Goal: Task Accomplishment & Management: Manage account settings

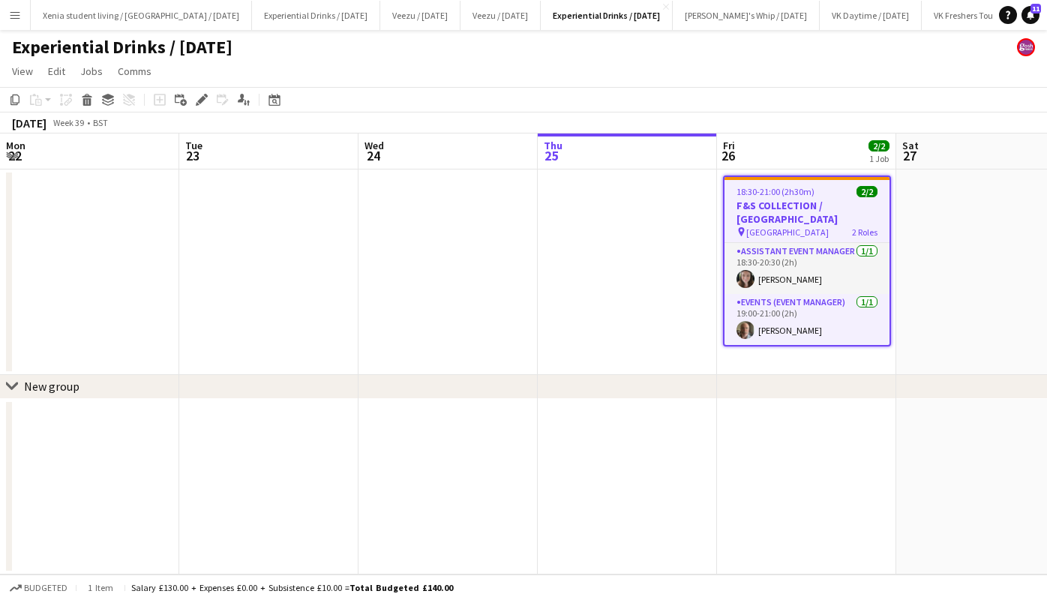
scroll to position [0, 376]
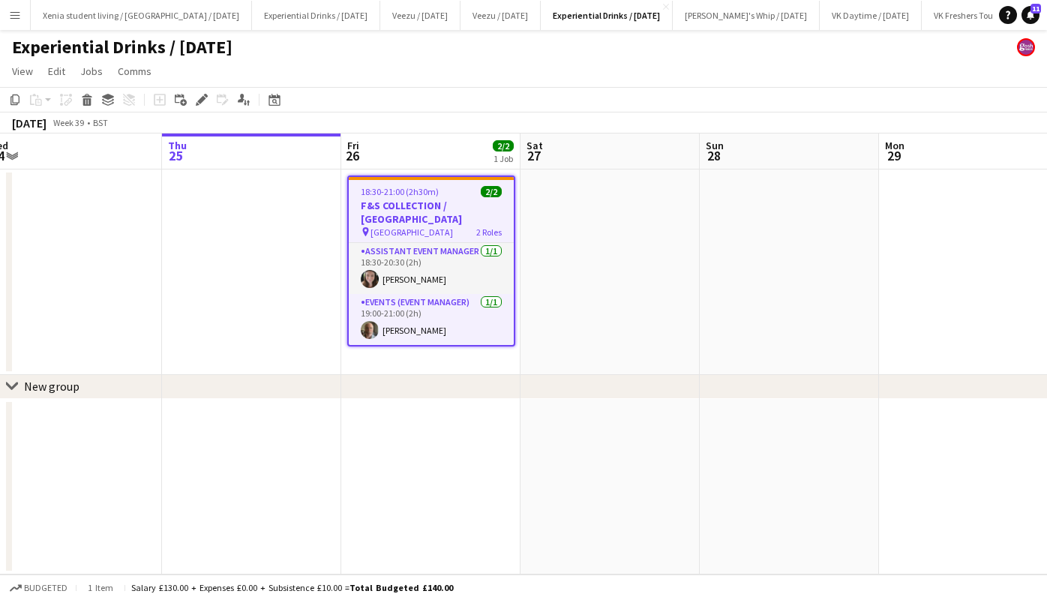
click at [450, 217] on h3 "F&S COLLECTION / [GEOGRAPHIC_DATA]" at bounding box center [431, 212] width 165 height 27
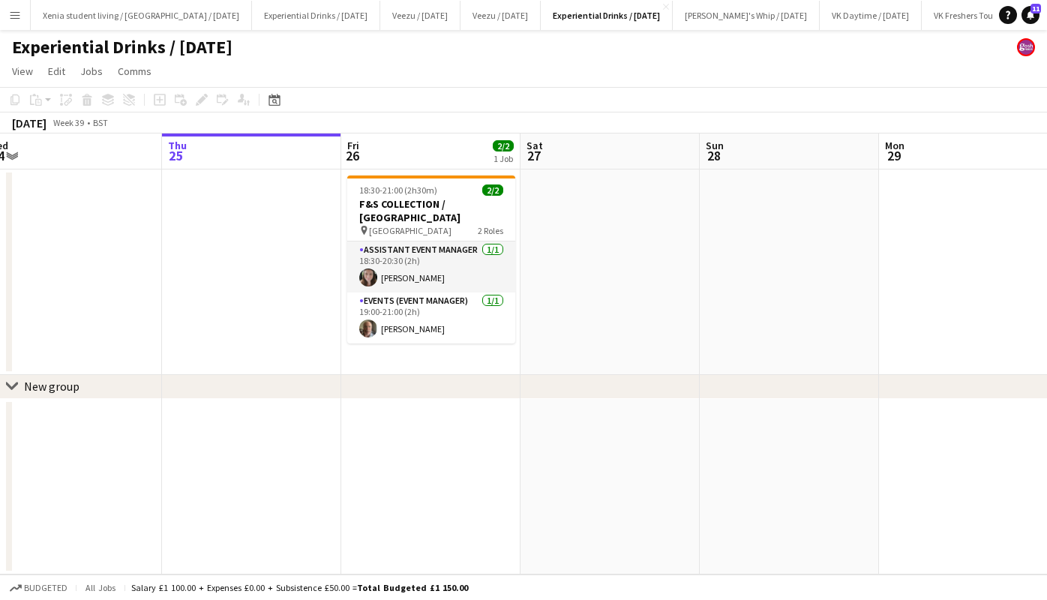
click at [450, 217] on h3 "F&S COLLECTION / [GEOGRAPHIC_DATA]" at bounding box center [431, 210] width 168 height 27
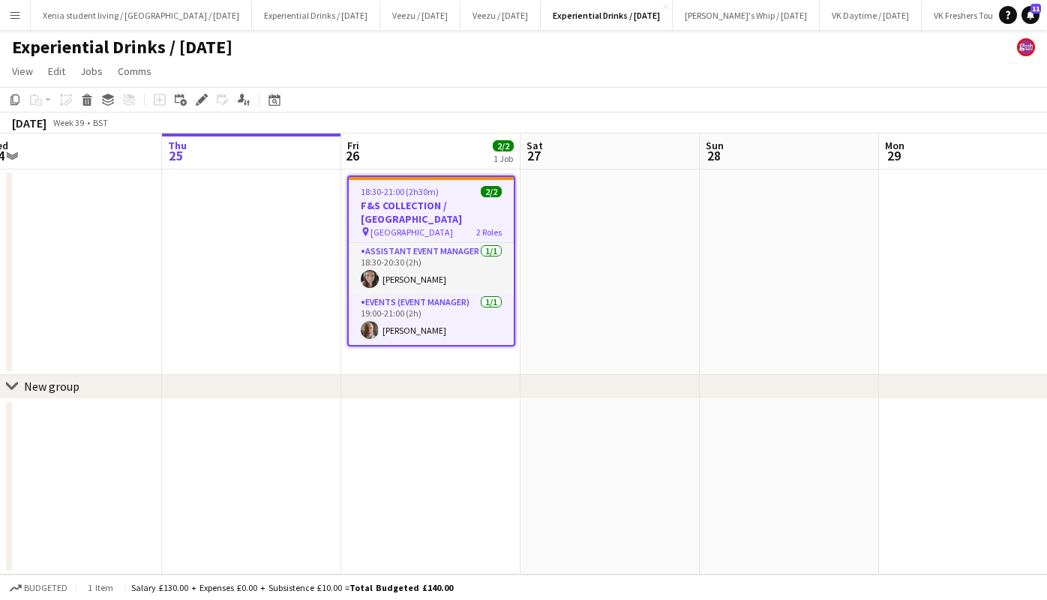
click at [205, 97] on icon at bounding box center [206, 96] width 4 height 4
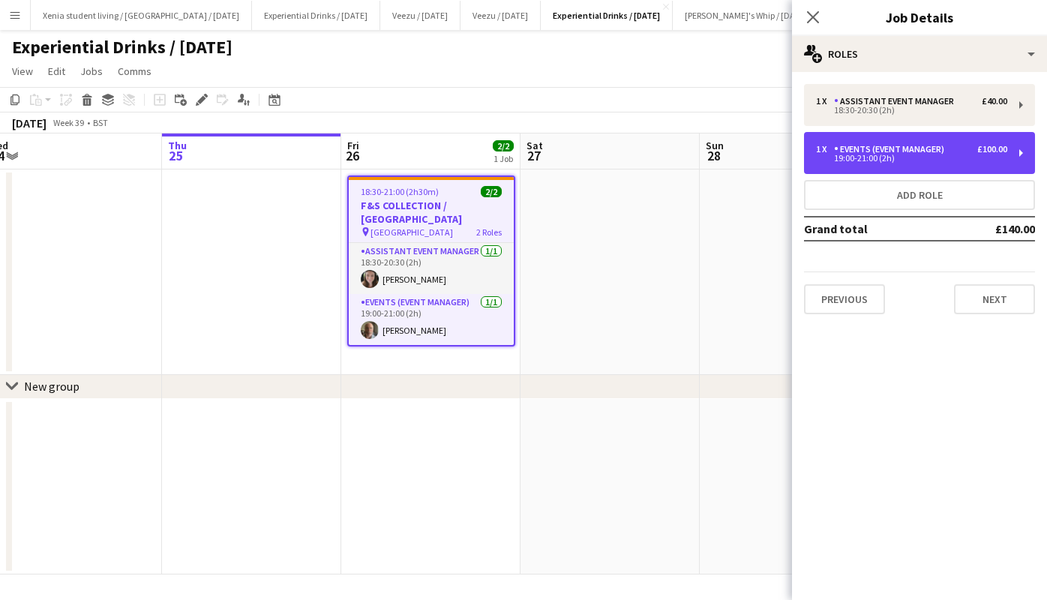
click at [874, 149] on div "Events (Event Manager)" at bounding box center [892, 149] width 116 height 10
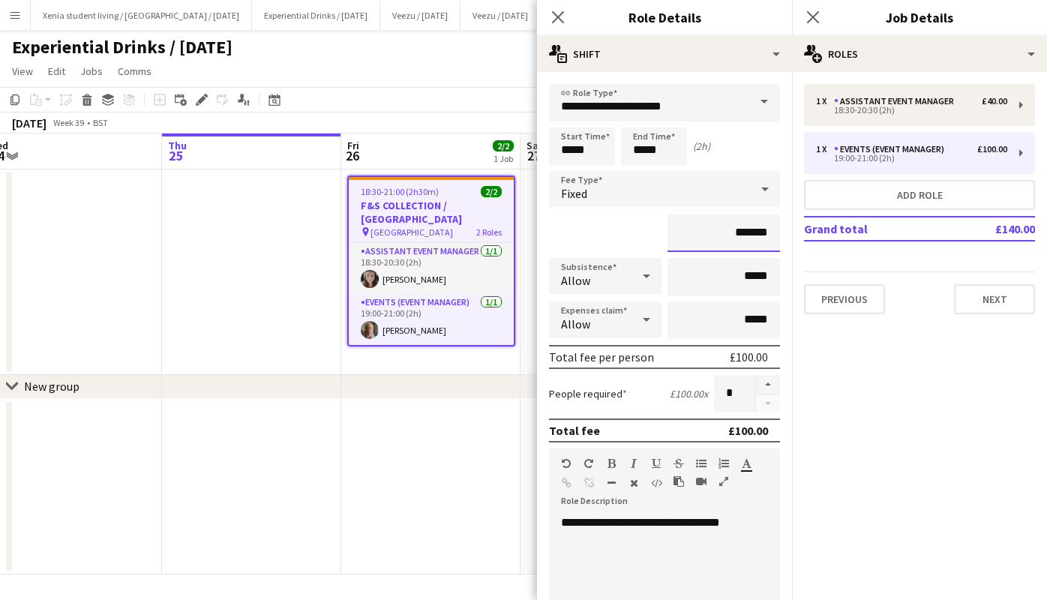
click at [730, 235] on input "*******" at bounding box center [723, 232] width 112 height 37
type input "******"
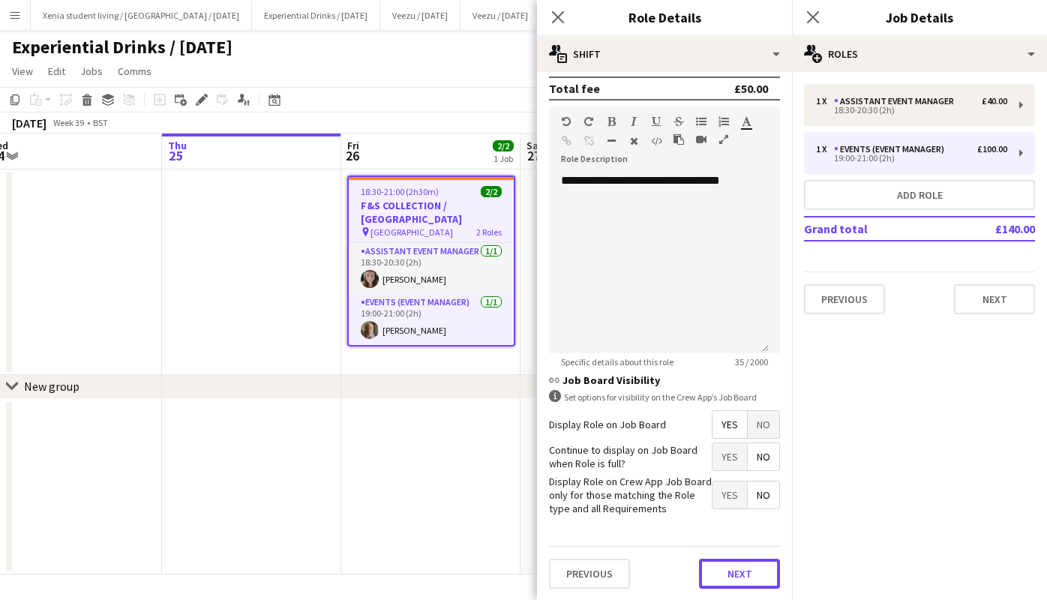
click at [735, 570] on button "Next" at bounding box center [739, 574] width 81 height 30
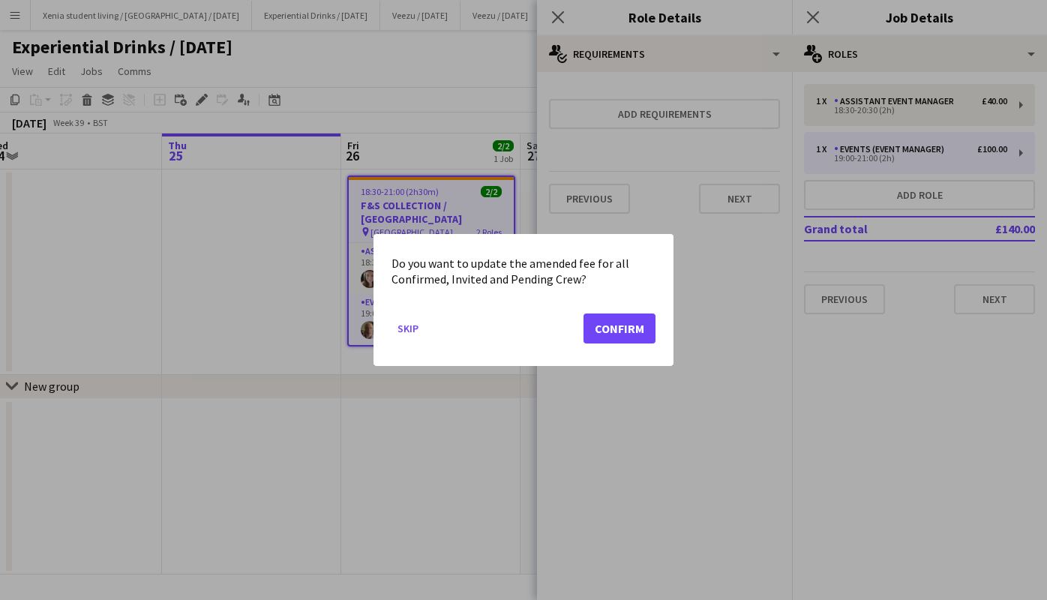
scroll to position [0, 0]
click at [634, 328] on button "Confirm" at bounding box center [619, 328] width 72 height 30
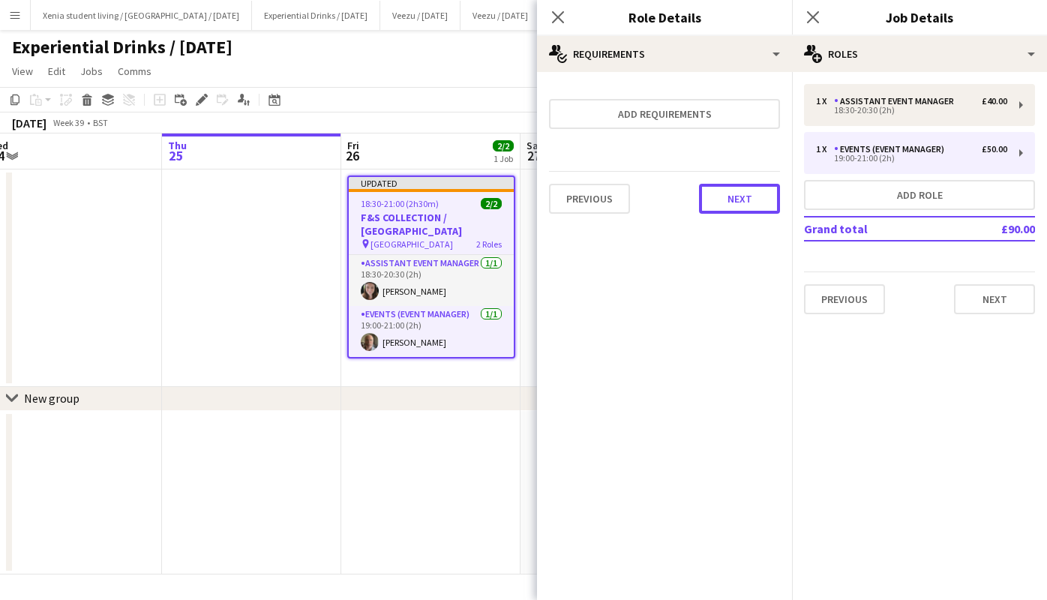
click at [745, 194] on button "Next" at bounding box center [739, 199] width 81 height 30
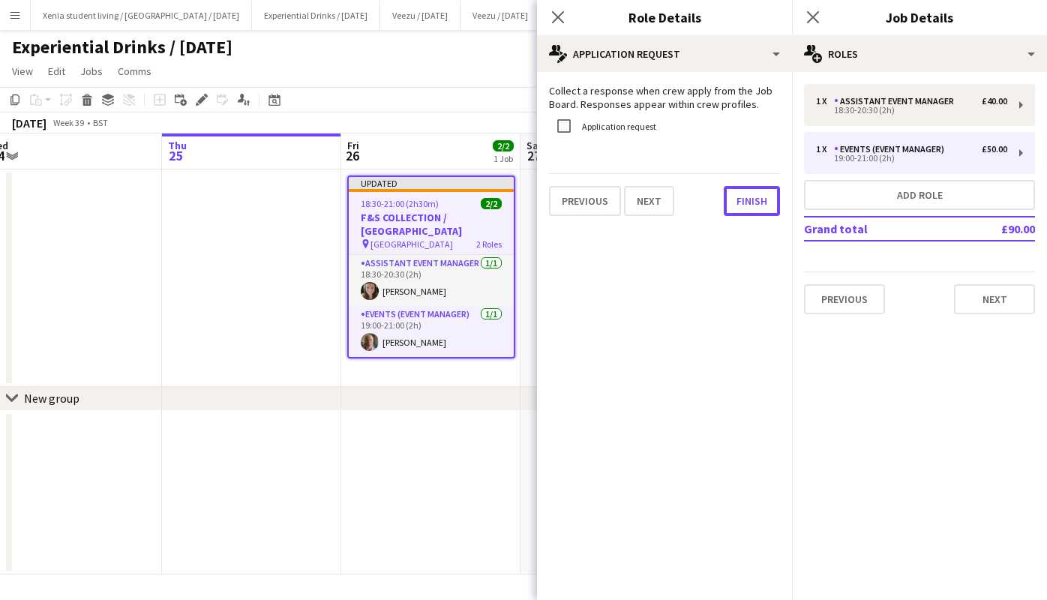
click at [745, 194] on button "Finish" at bounding box center [752, 201] width 56 height 30
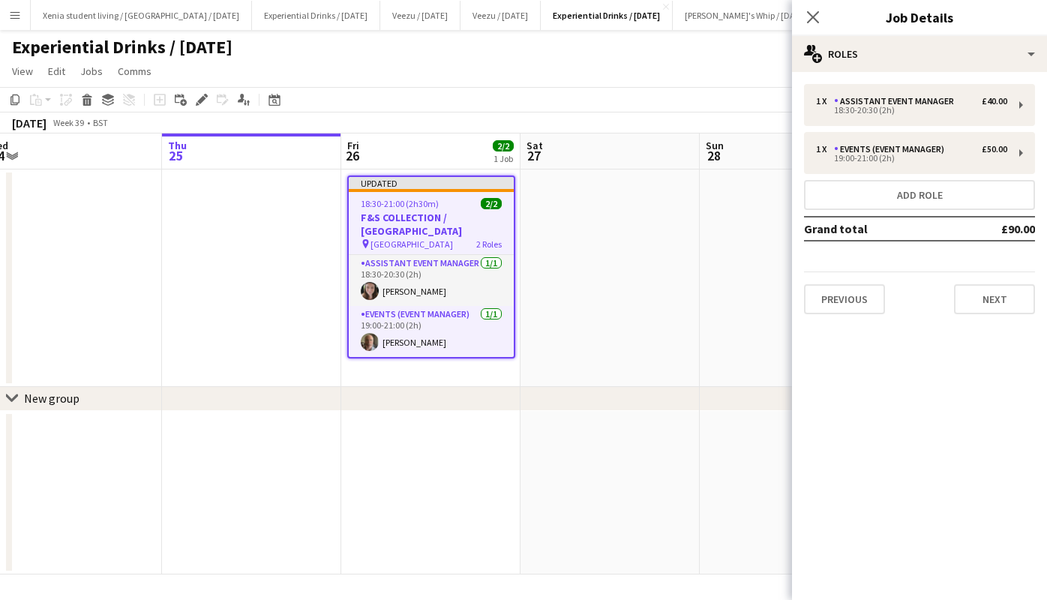
click at [442, 369] on app-date-cell "Updated 18:30-21:00 (2h30m) 2/2 F&S COLLECTION / Stoke-on-Trent pin Stoke-on-Tr…" at bounding box center [430, 277] width 179 height 217
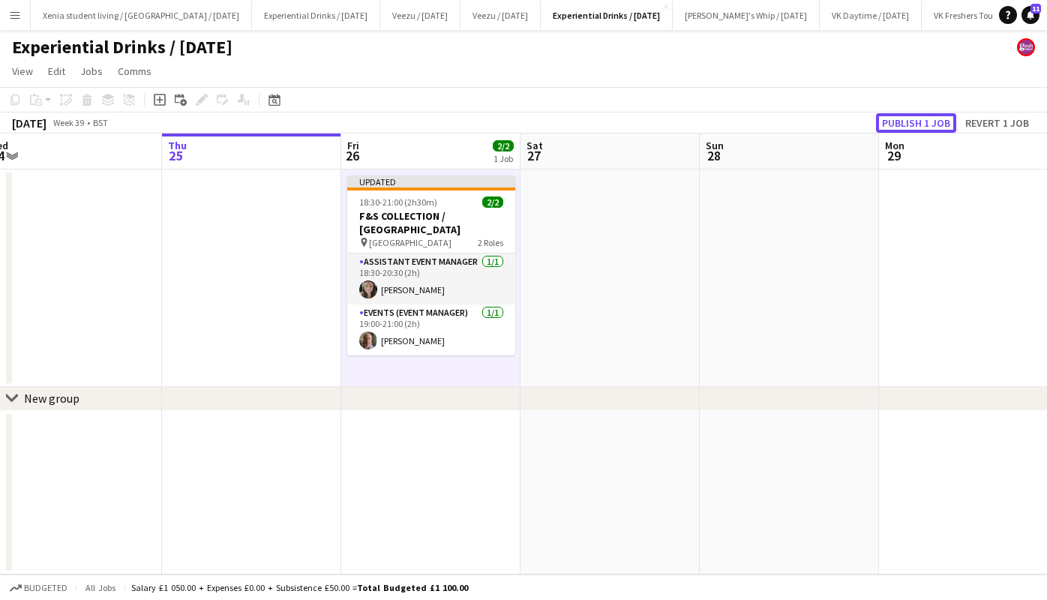
click at [927, 126] on button "Publish 1 job" at bounding box center [916, 122] width 80 height 19
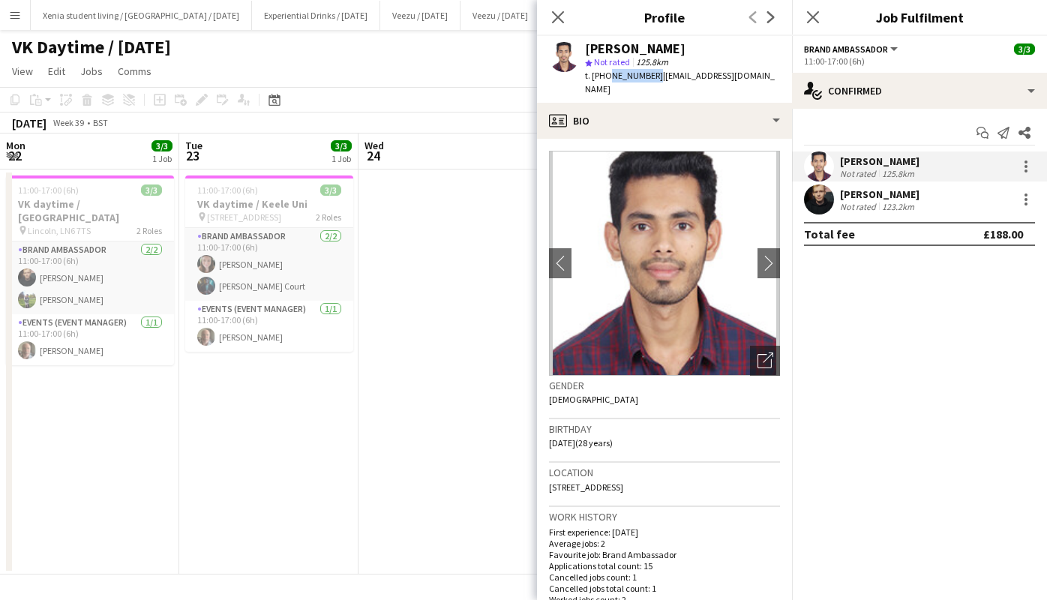
scroll to position [0, 516]
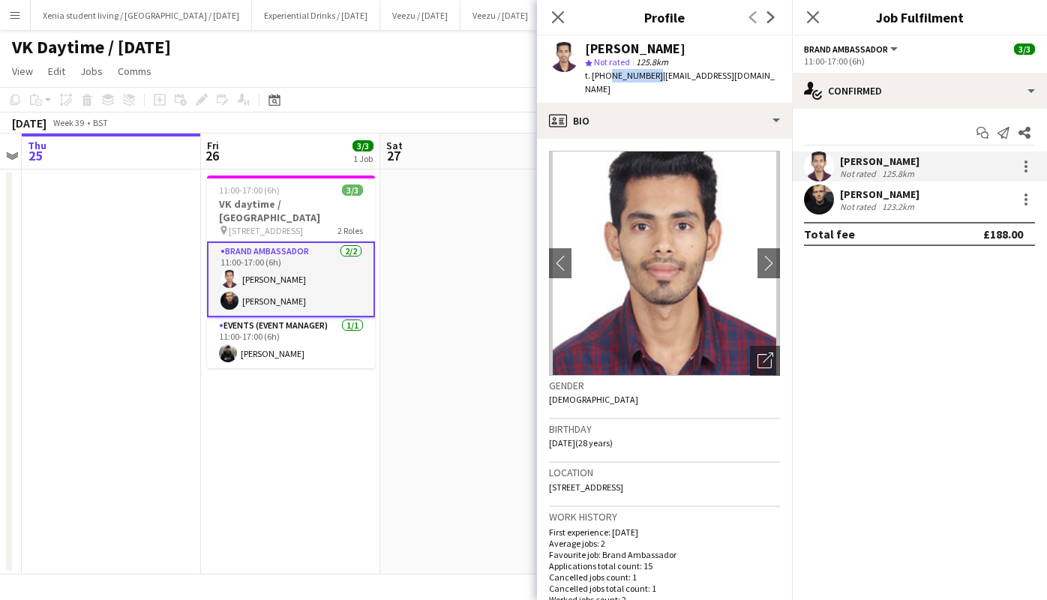
click at [815, 16] on icon "Close pop-in" at bounding box center [813, 17] width 12 height 12
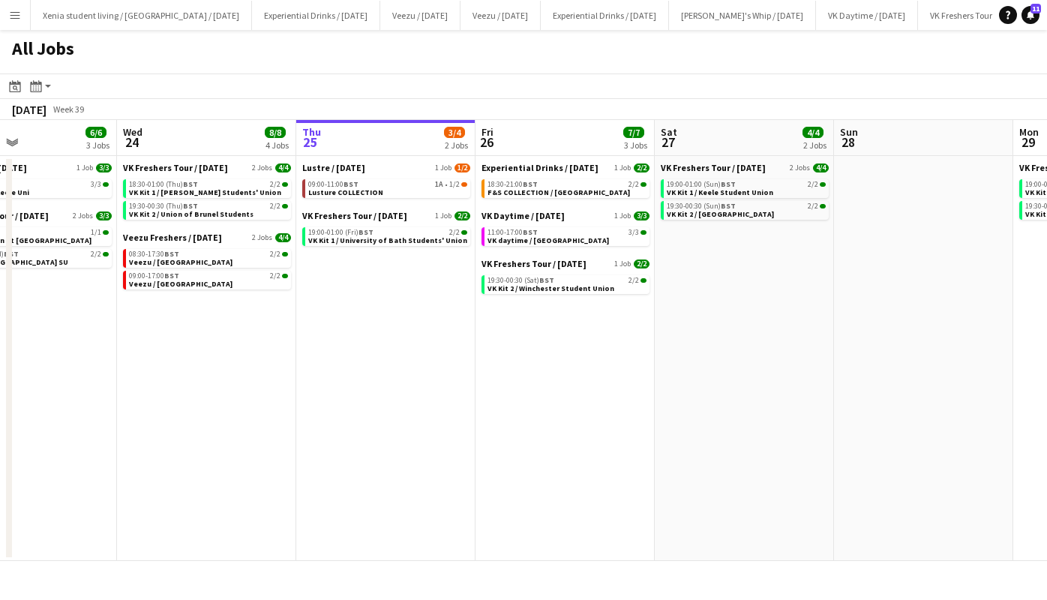
scroll to position [0, 601]
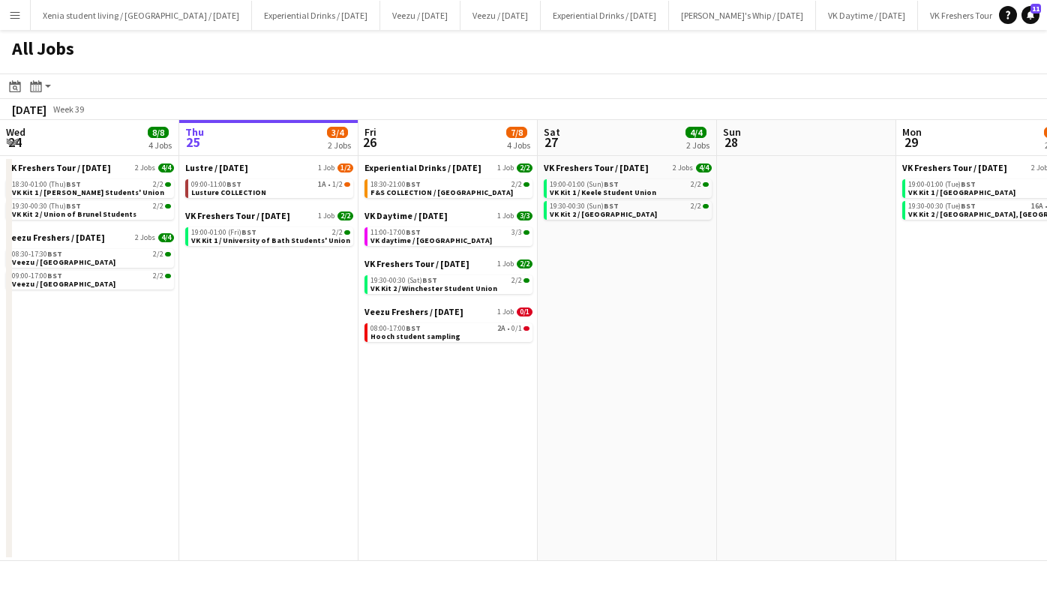
click at [438, 333] on span "Hooch student sampling" at bounding box center [415, 336] width 90 height 10
click at [472, 185] on div "18:30-21:00 BST 2/2" at bounding box center [449, 184] width 159 height 7
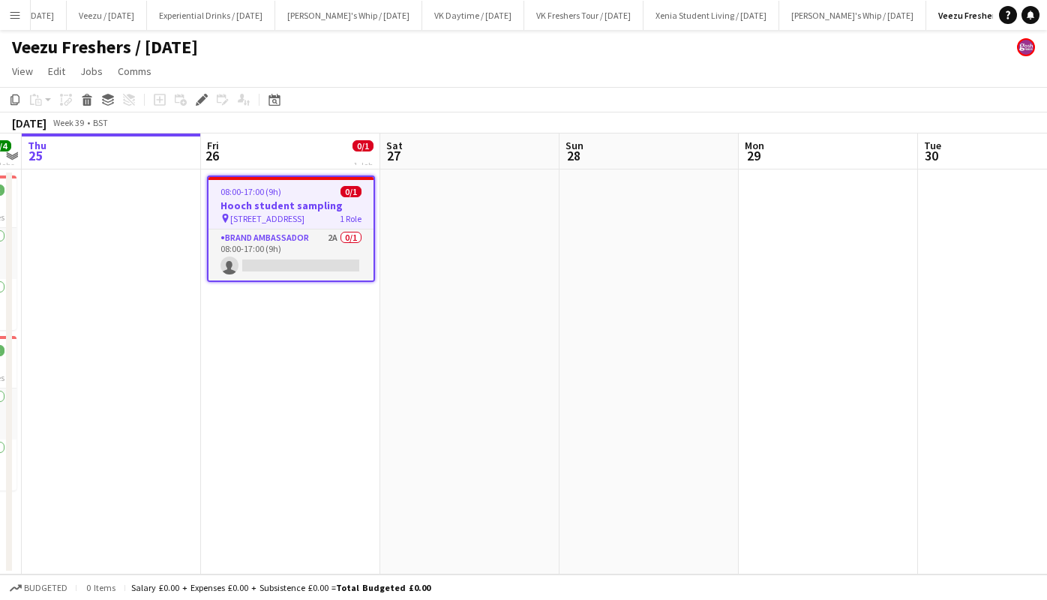
scroll to position [0, 430]
click at [316, 259] on app-card-role "Brand Ambassador 2A 0/1 08:00-17:00 (9h) single-neutral-actions" at bounding box center [290, 254] width 165 height 51
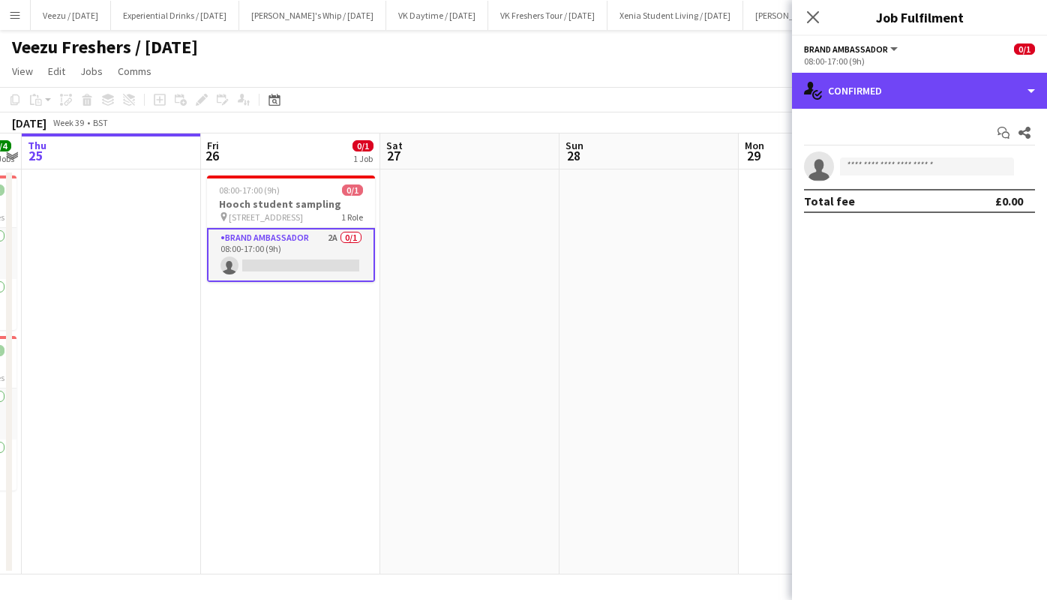
click at [898, 87] on div "single-neutral-actions-check-2 Confirmed" at bounding box center [919, 91] width 255 height 36
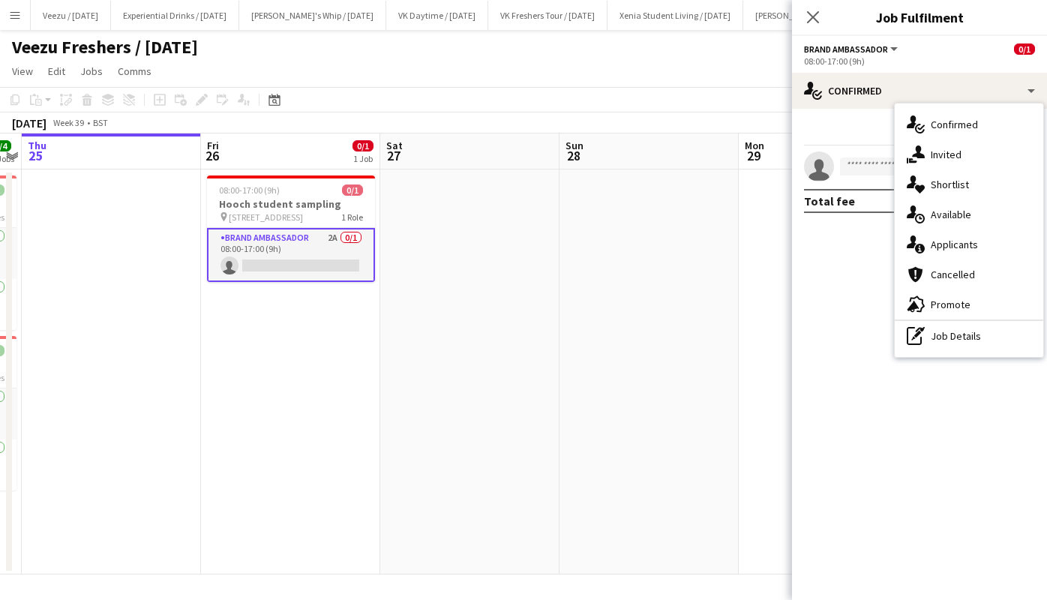
click at [946, 247] on span "Applicants" at bounding box center [954, 244] width 47 height 13
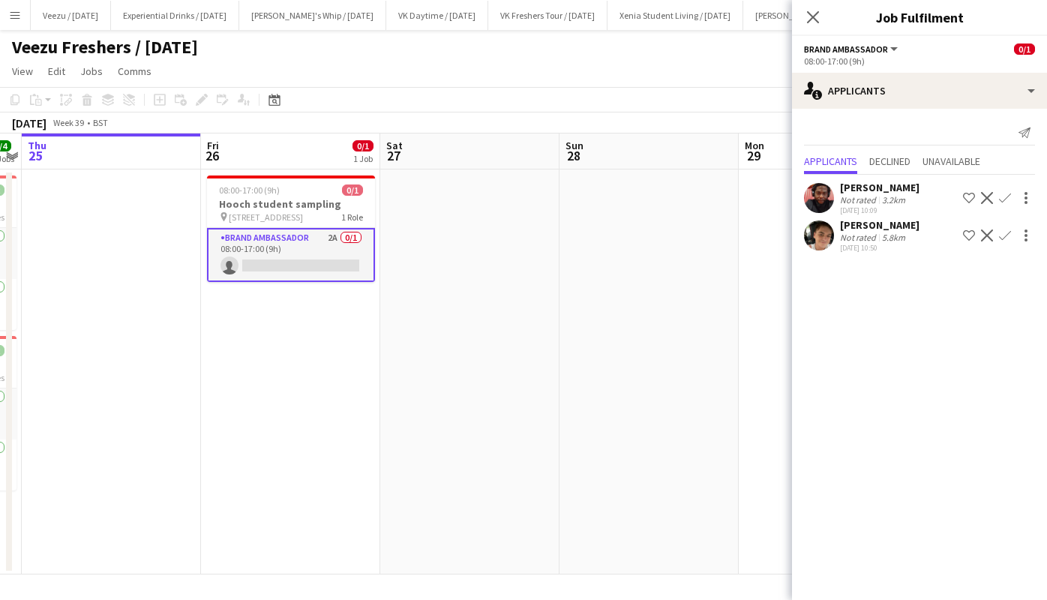
click at [1010, 190] on button "Confirm" at bounding box center [1005, 198] width 18 height 18
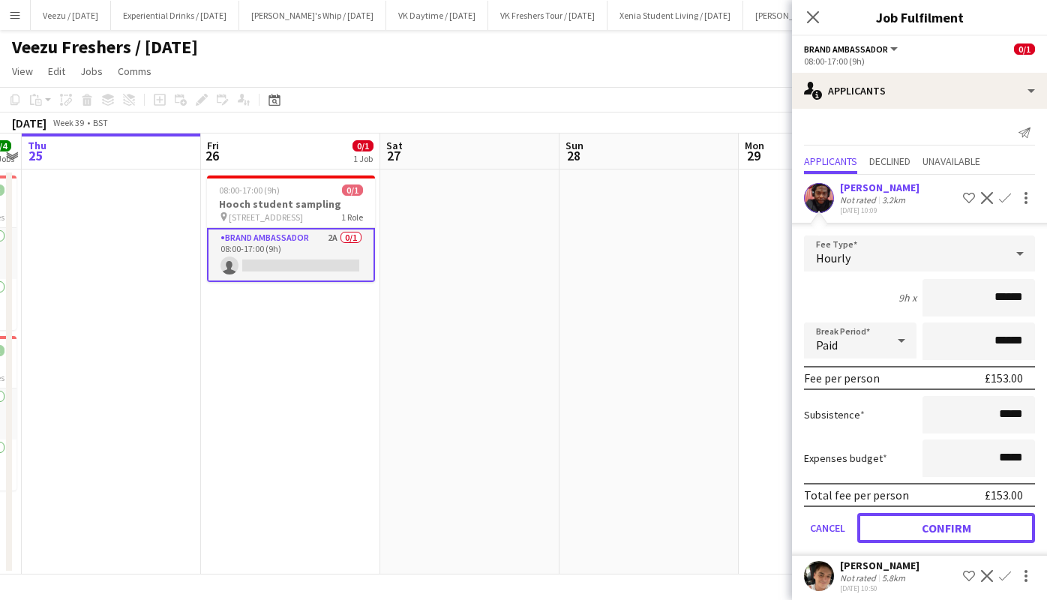
click at [961, 531] on button "Confirm" at bounding box center [946, 528] width 178 height 30
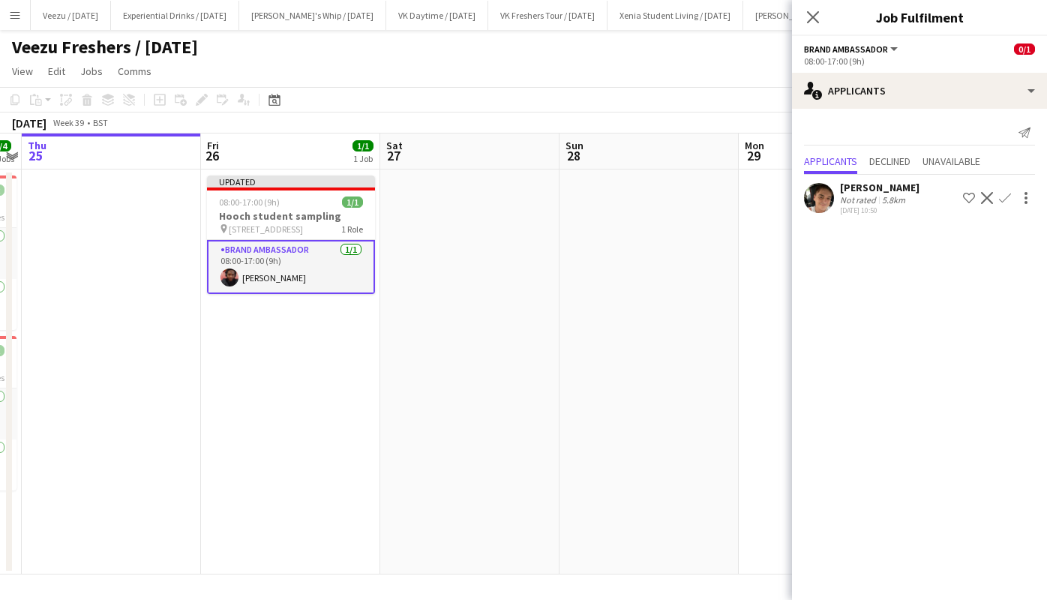
click at [265, 213] on h3 "Hooch student sampling" at bounding box center [291, 215] width 168 height 13
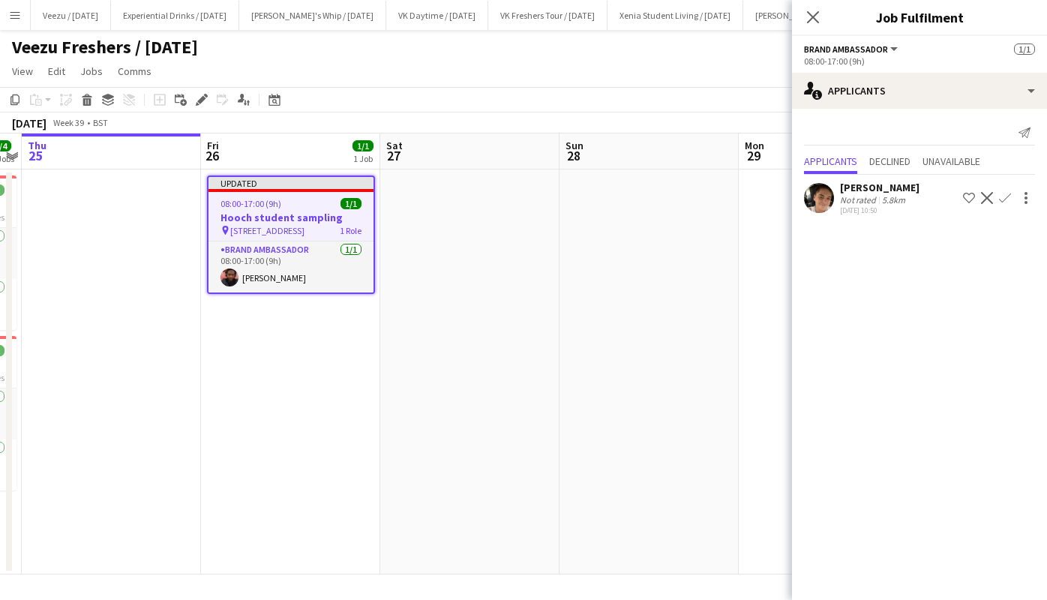
click at [202, 102] on icon at bounding box center [201, 100] width 8 height 8
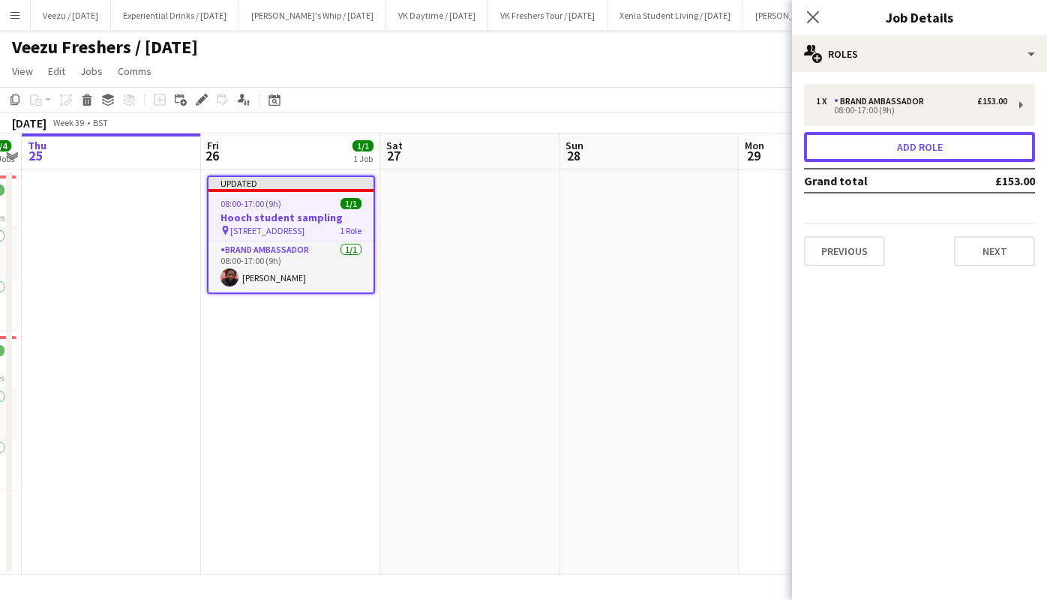
click at [940, 143] on button "Add role" at bounding box center [919, 147] width 231 height 30
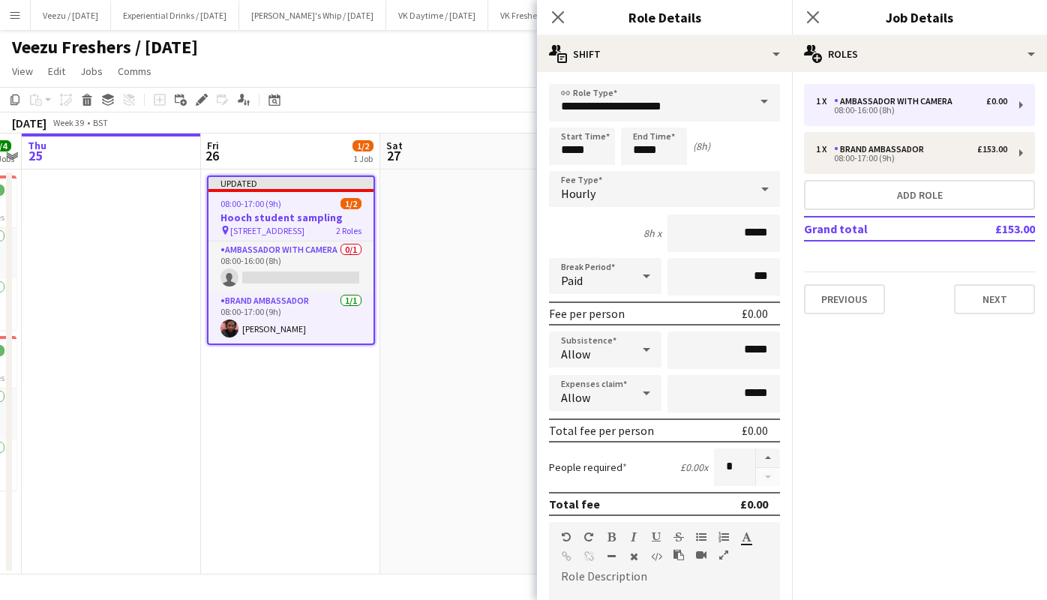
click at [751, 101] on span at bounding box center [763, 102] width 31 height 36
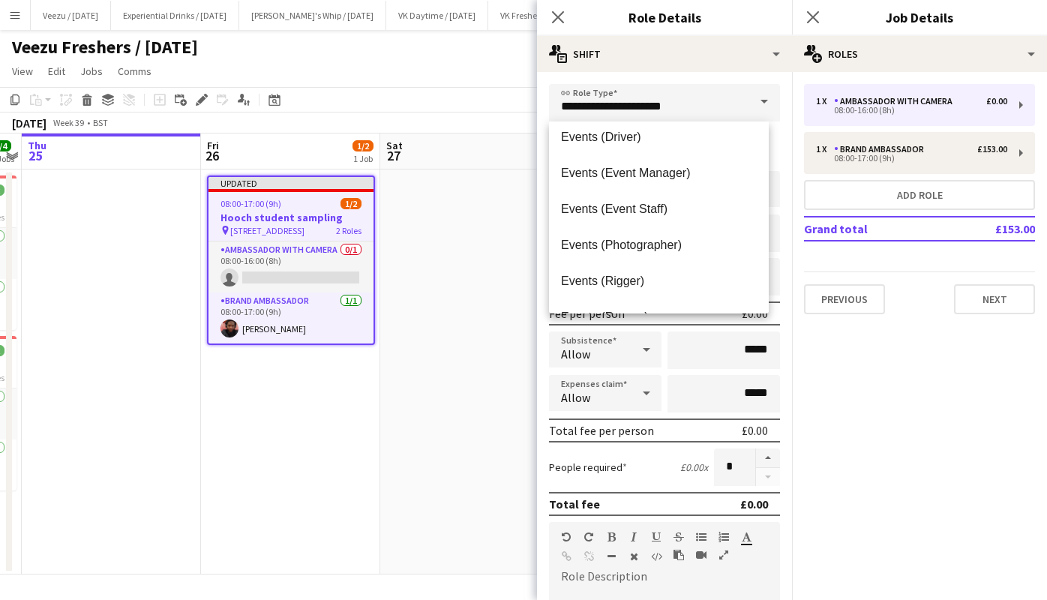
scroll to position [369, 0]
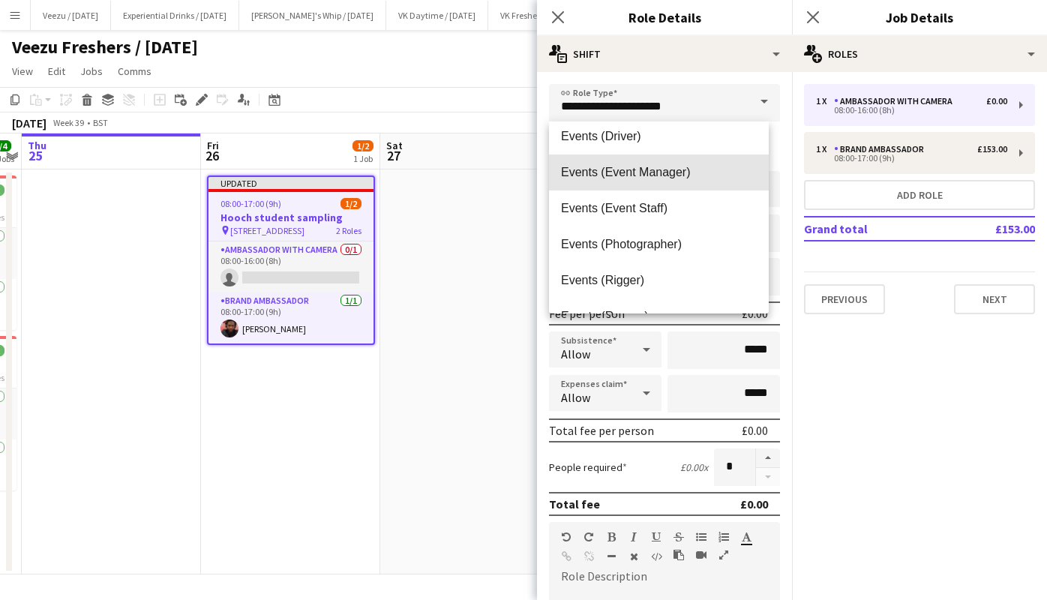
click at [692, 176] on span "Events (Event Manager)" at bounding box center [659, 172] width 196 height 14
type input "**********"
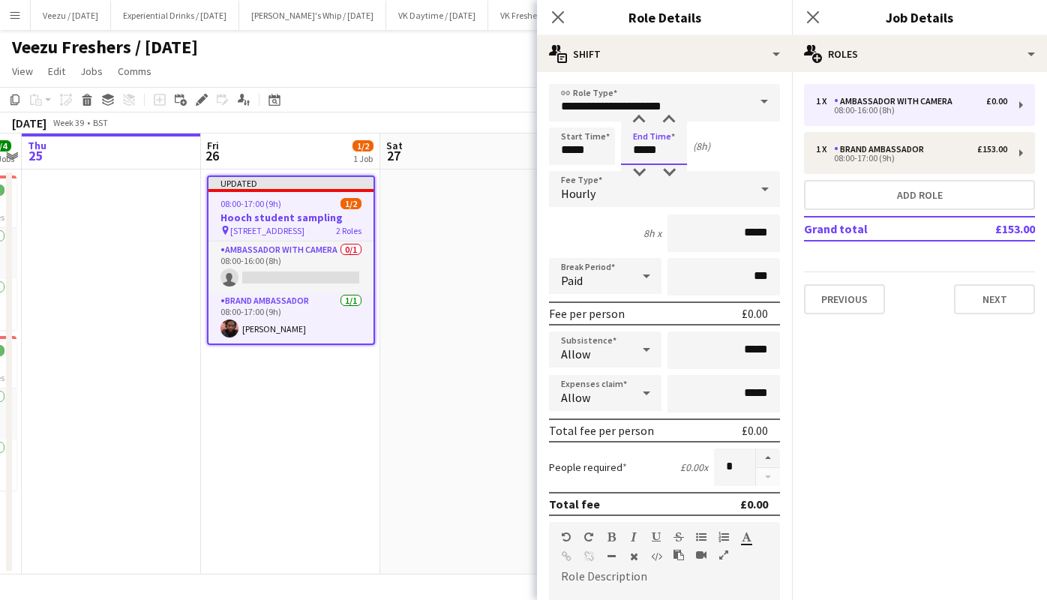
click at [653, 148] on input "*****" at bounding box center [654, 145] width 66 height 37
type input "*****"
click at [642, 120] on div at bounding box center [639, 119] width 30 height 15
click at [761, 187] on icon at bounding box center [764, 189] width 7 height 4
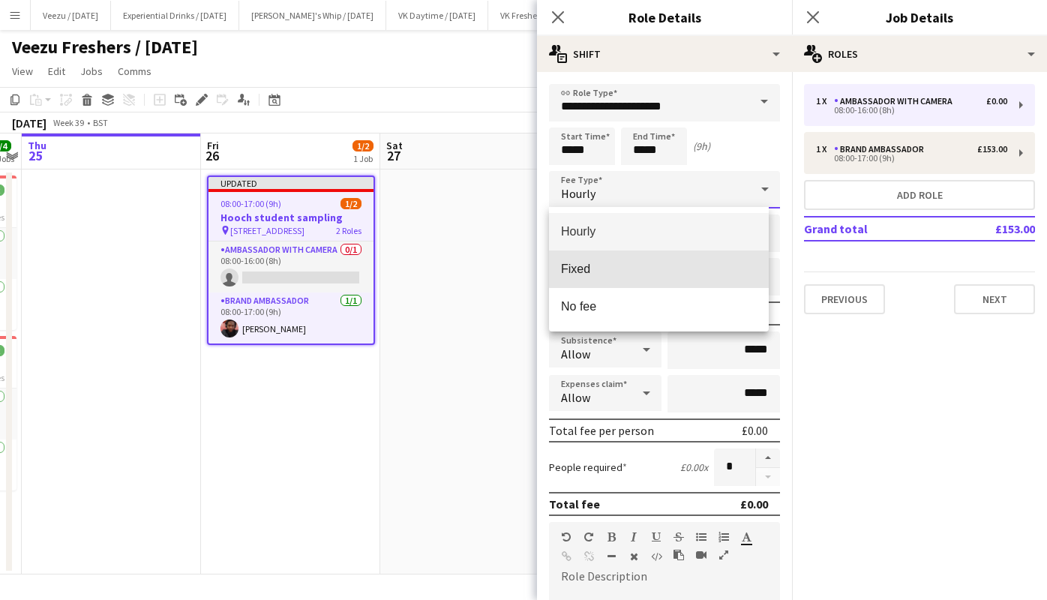
click at [688, 255] on mat-option "Fixed" at bounding box center [659, 268] width 220 height 37
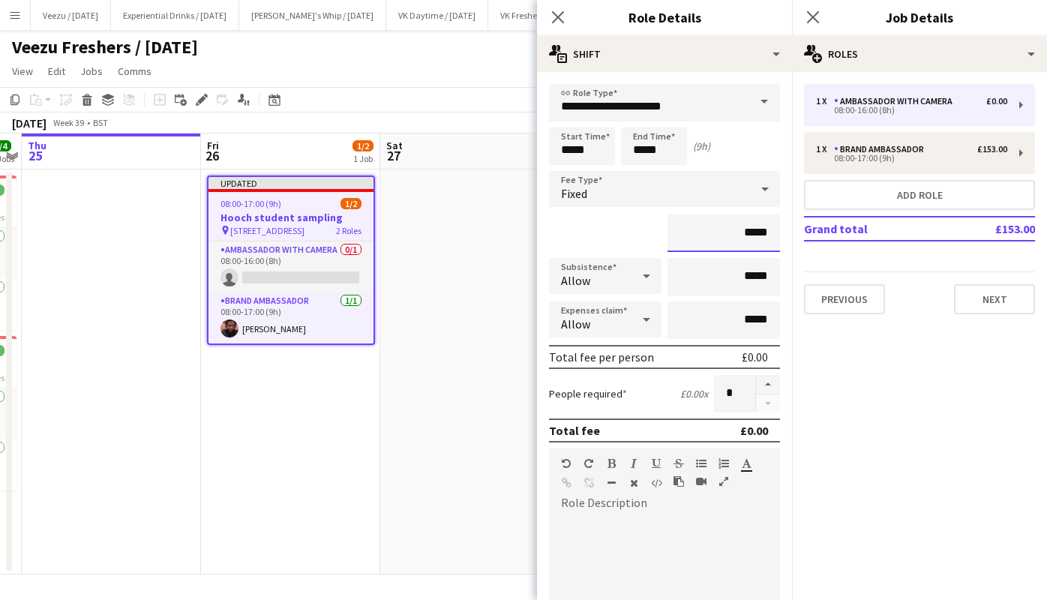
click at [733, 236] on input "*****" at bounding box center [723, 232] width 112 height 37
type input "*******"
click at [642, 516] on div at bounding box center [664, 605] width 231 height 180
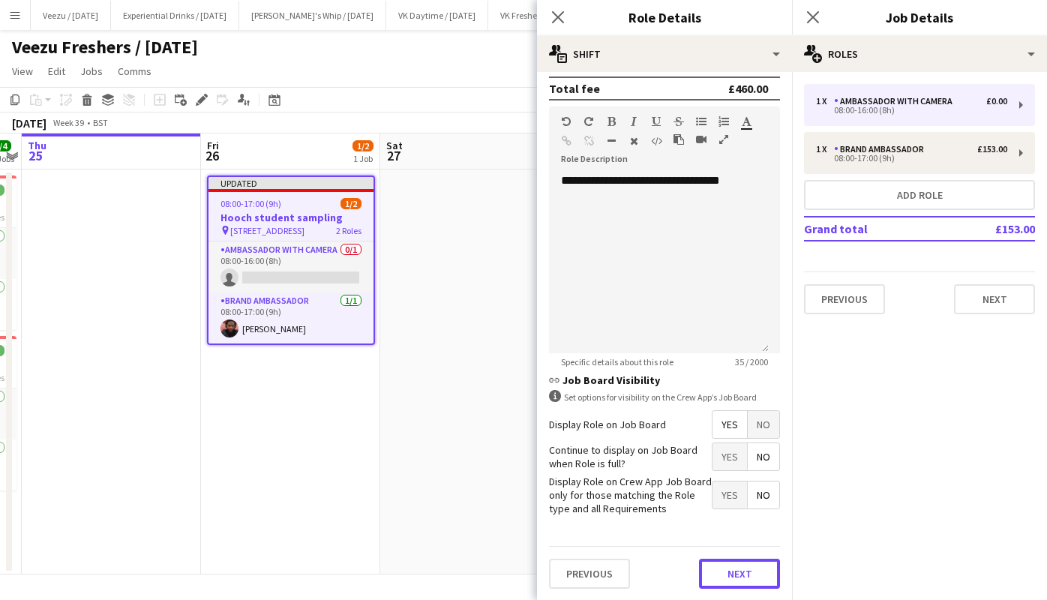
click at [723, 572] on button "Next" at bounding box center [739, 574] width 81 height 30
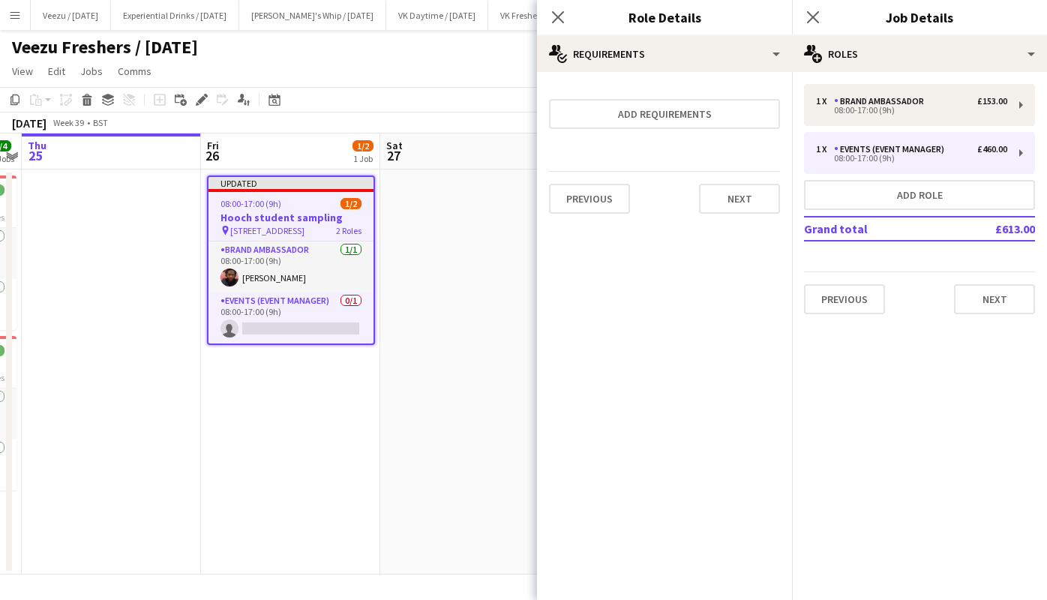
scroll to position [0, 0]
click at [733, 203] on button "Next" at bounding box center [739, 199] width 81 height 30
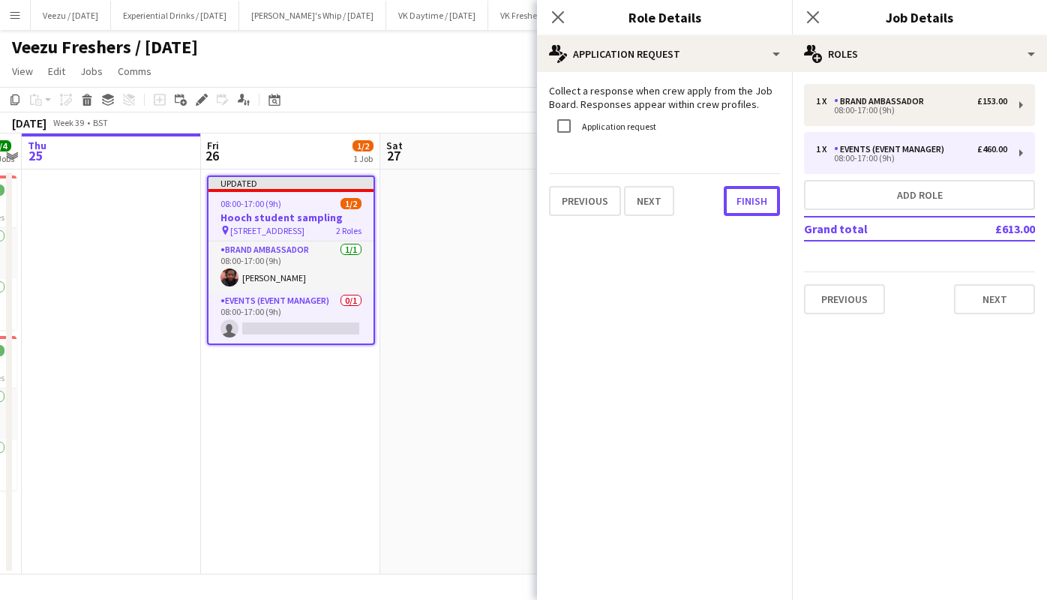
click at [733, 203] on button "Finish" at bounding box center [752, 201] width 56 height 30
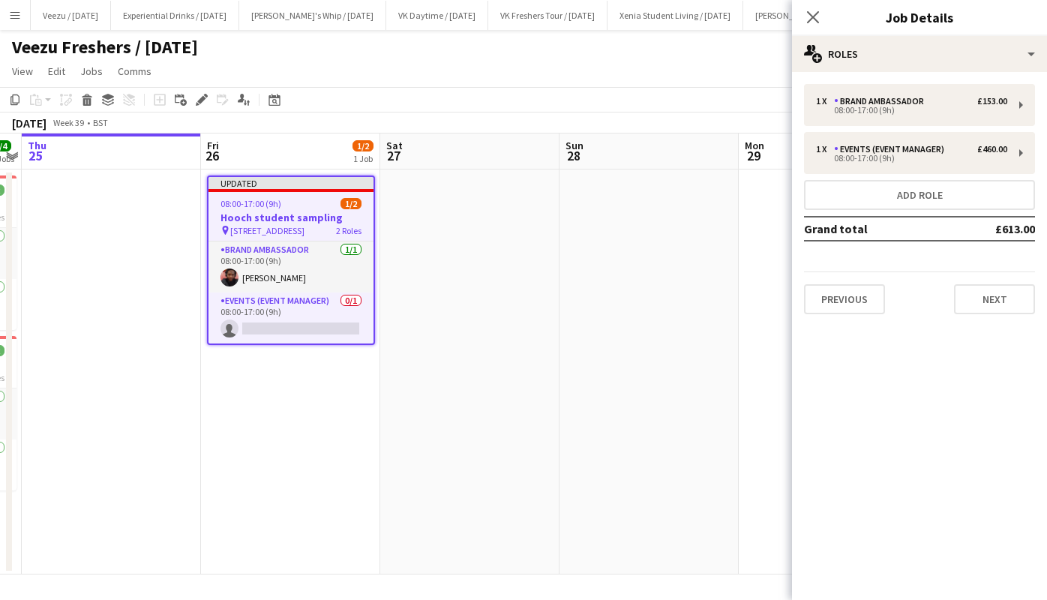
click at [279, 330] on app-card-role "Events (Event Manager) 0/1 08:00-17:00 (9h) single-neutral-actions" at bounding box center [290, 317] width 165 height 51
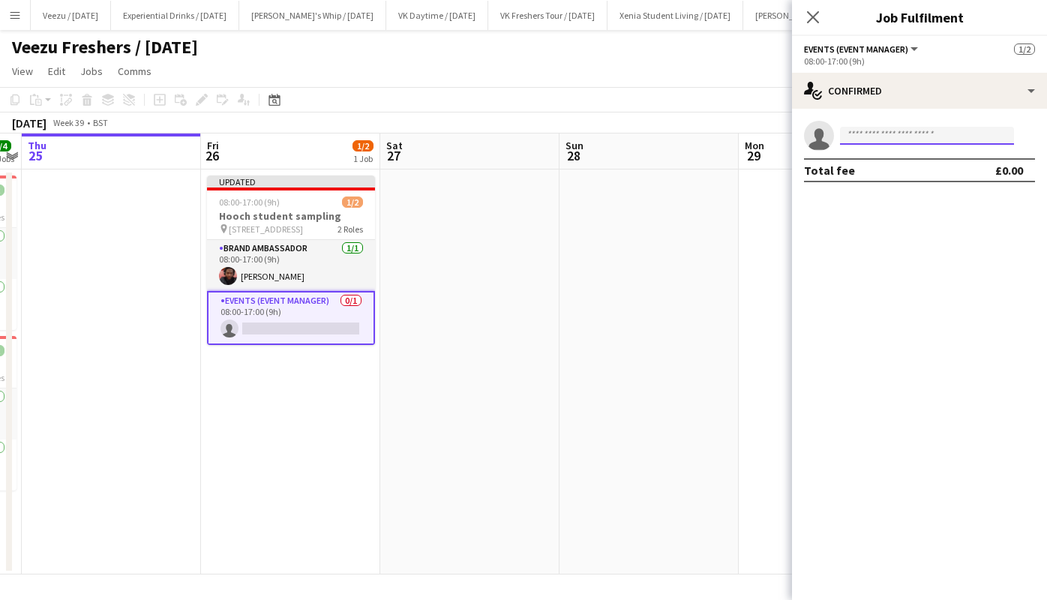
click at [874, 132] on input at bounding box center [927, 136] width 174 height 18
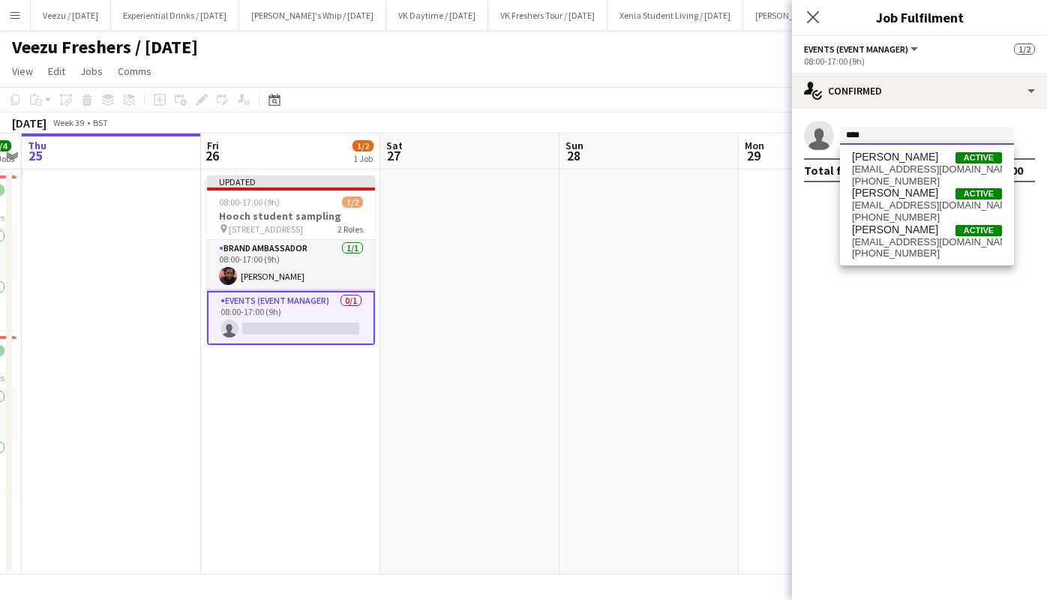
type input "****"
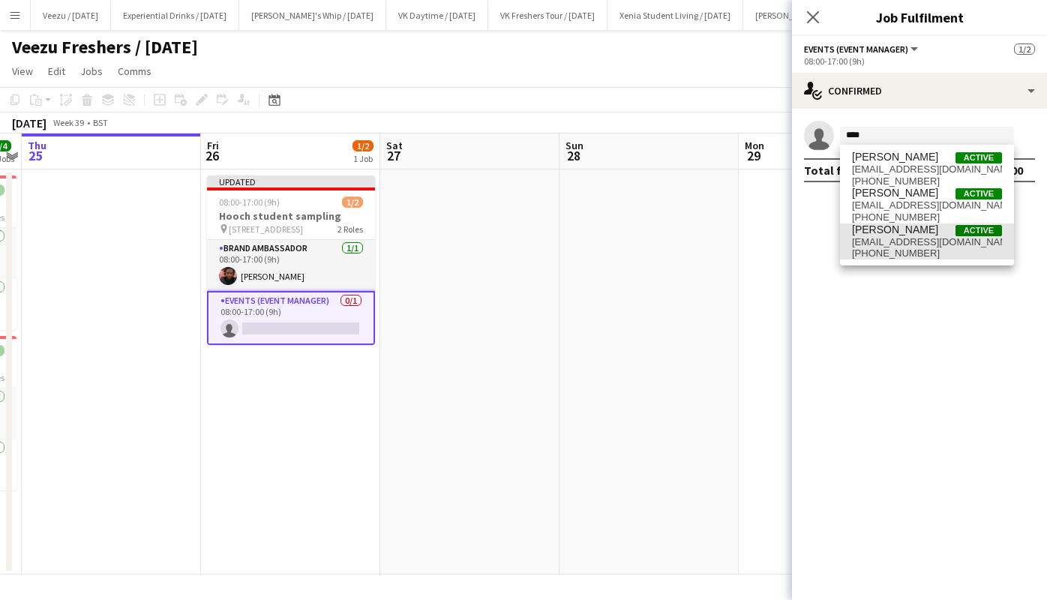
click at [928, 229] on span "[PERSON_NAME]" at bounding box center [895, 229] width 86 height 13
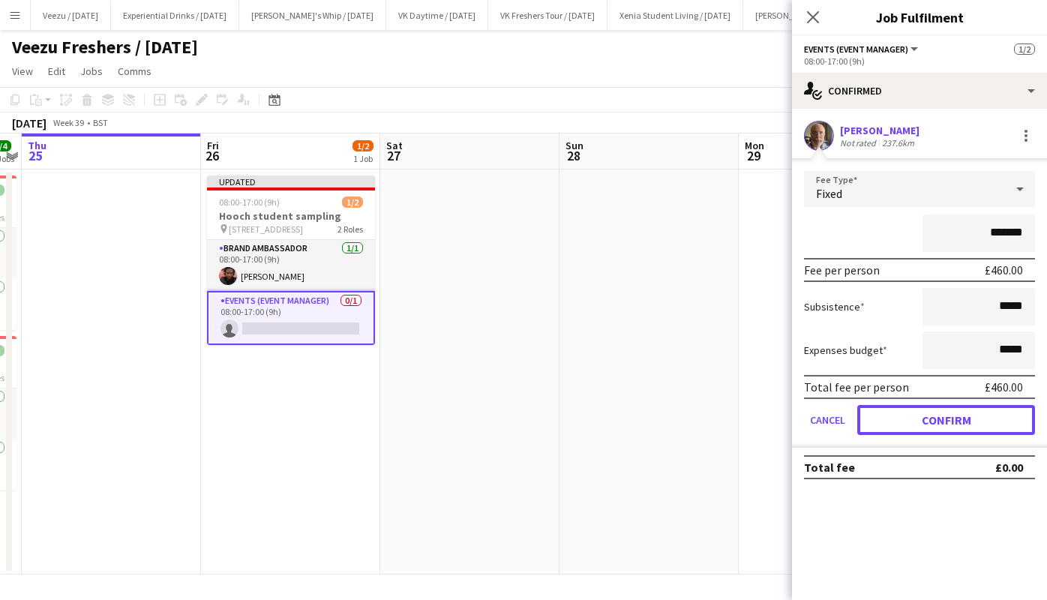
click at [970, 417] on button "Confirm" at bounding box center [946, 420] width 178 height 30
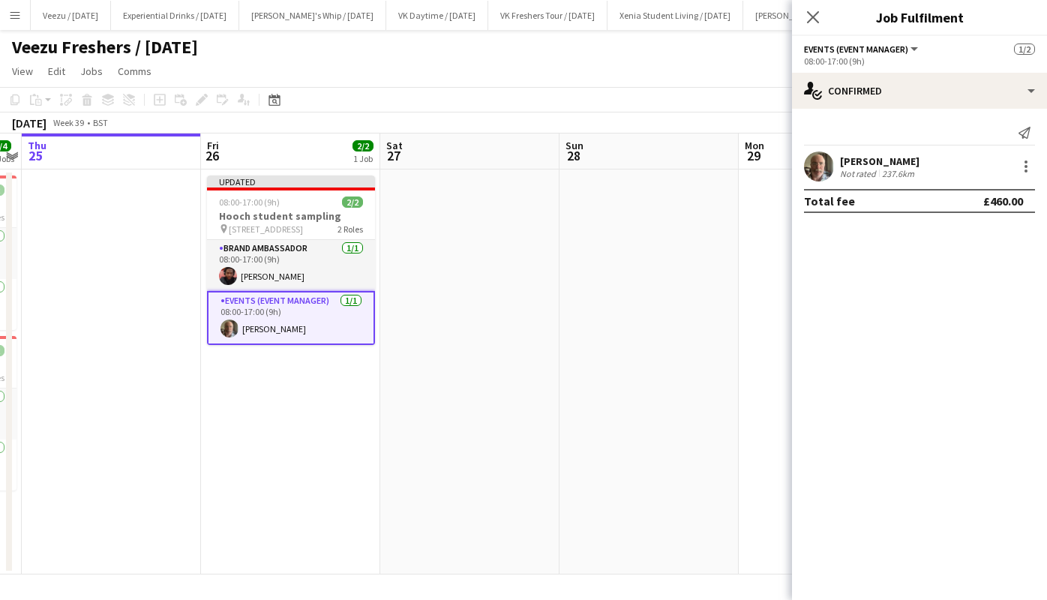
click at [808, 145] on div "Send notification" at bounding box center [919, 133] width 231 height 25
click at [297, 274] on app-card-role "Brand Ambassador 1/1 08:00-17:00 (9h) Emmanuel Orhewere" at bounding box center [291, 265] width 168 height 51
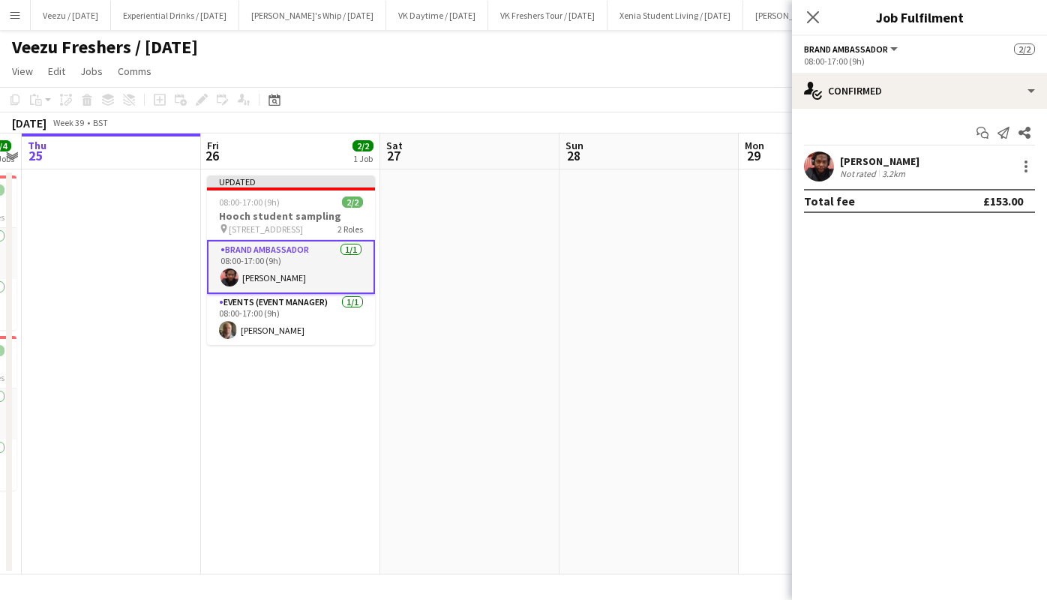
click at [860, 154] on div "[PERSON_NAME]" at bounding box center [879, 160] width 79 height 13
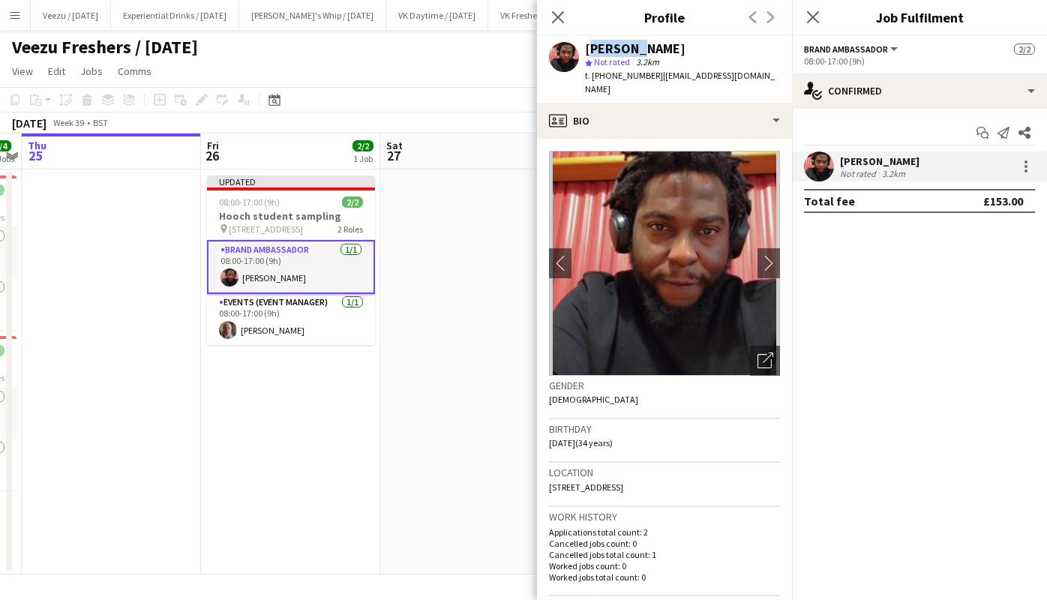
drag, startPoint x: 586, startPoint y: 47, endPoint x: 646, endPoint y: 50, distance: 60.8
click at [646, 50] on div "[PERSON_NAME]" at bounding box center [635, 48] width 100 height 13
drag, startPoint x: 646, startPoint y: 50, endPoint x: 638, endPoint y: 50, distance: 8.2
click at [638, 50] on div "[PERSON_NAME]" at bounding box center [635, 48] width 100 height 13
click at [587, 49] on div "[PERSON_NAME]" at bounding box center [635, 48] width 100 height 13
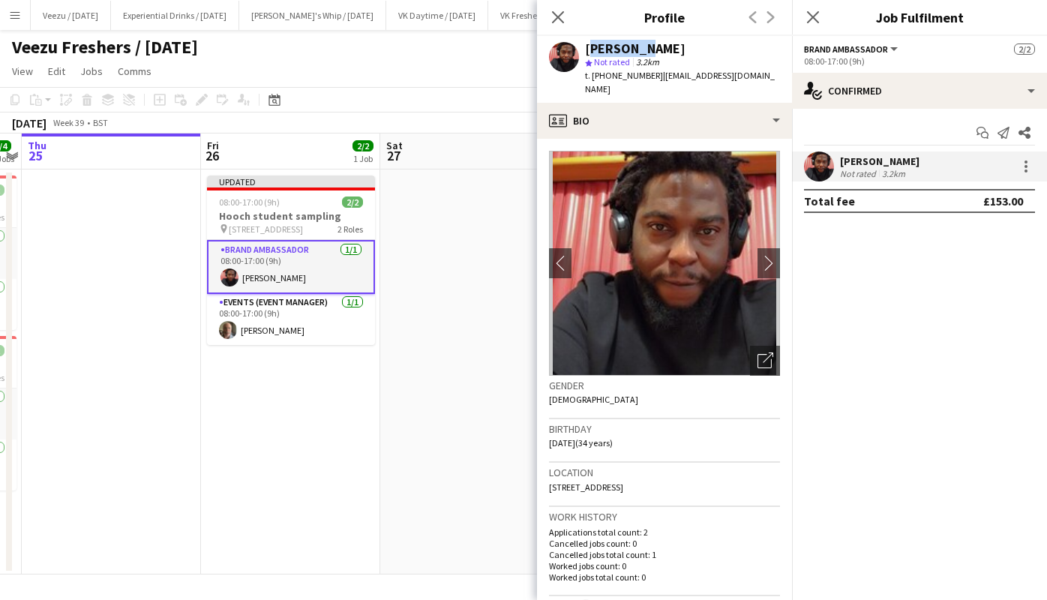
drag, startPoint x: 587, startPoint y: 49, endPoint x: 635, endPoint y: 49, distance: 48.0
click at [635, 49] on div "[PERSON_NAME]" at bounding box center [635, 48] width 100 height 13
drag, startPoint x: 592, startPoint y: 73, endPoint x: 649, endPoint y: 73, distance: 56.2
click at [649, 73] on span "t. +447786152068" at bounding box center [624, 75] width 78 height 11
copy span "+447786152068"
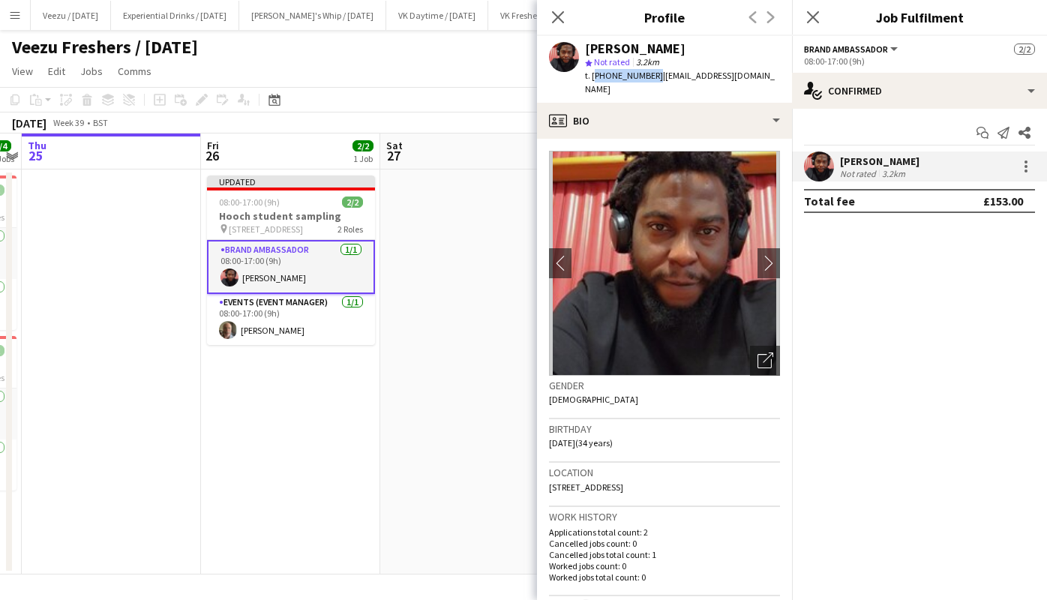
click at [811, 15] on icon at bounding box center [813, 17] width 12 height 12
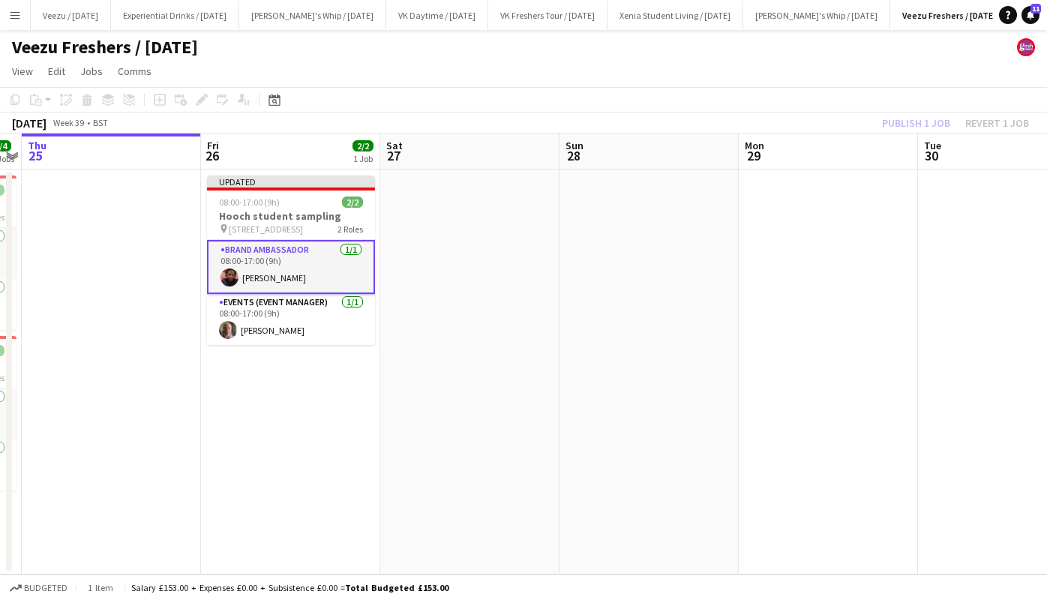
click at [303, 413] on app-date-cell "Updated 08:00-17:00 (9h) 2/2 Hooch student sampling pin Cardiff, CF10 3QN 2 Rol…" at bounding box center [290, 371] width 179 height 405
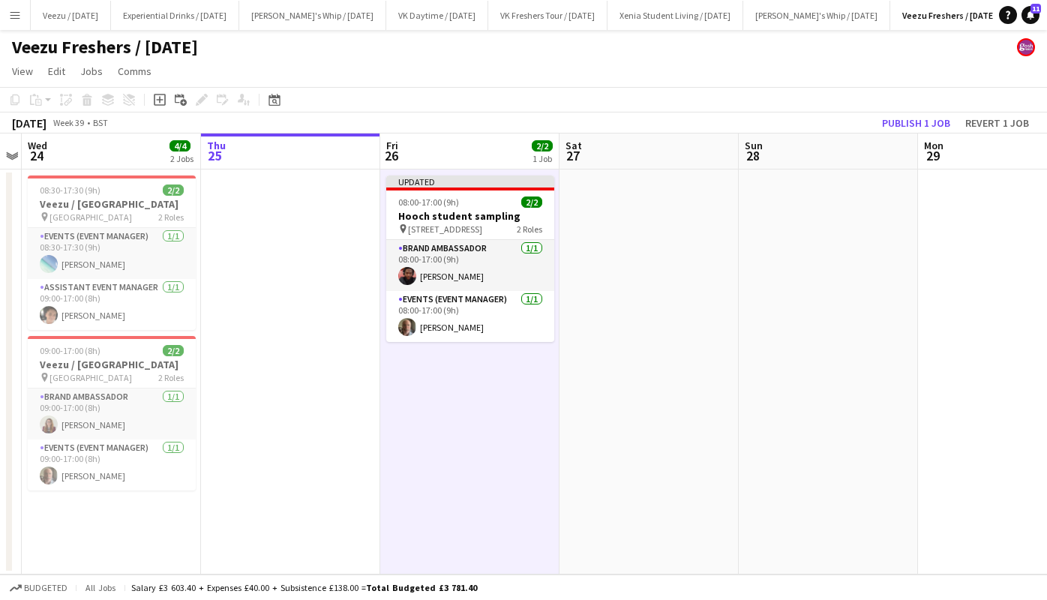
scroll to position [0, 517]
click at [646, 229] on app-date-cell at bounding box center [648, 371] width 179 height 405
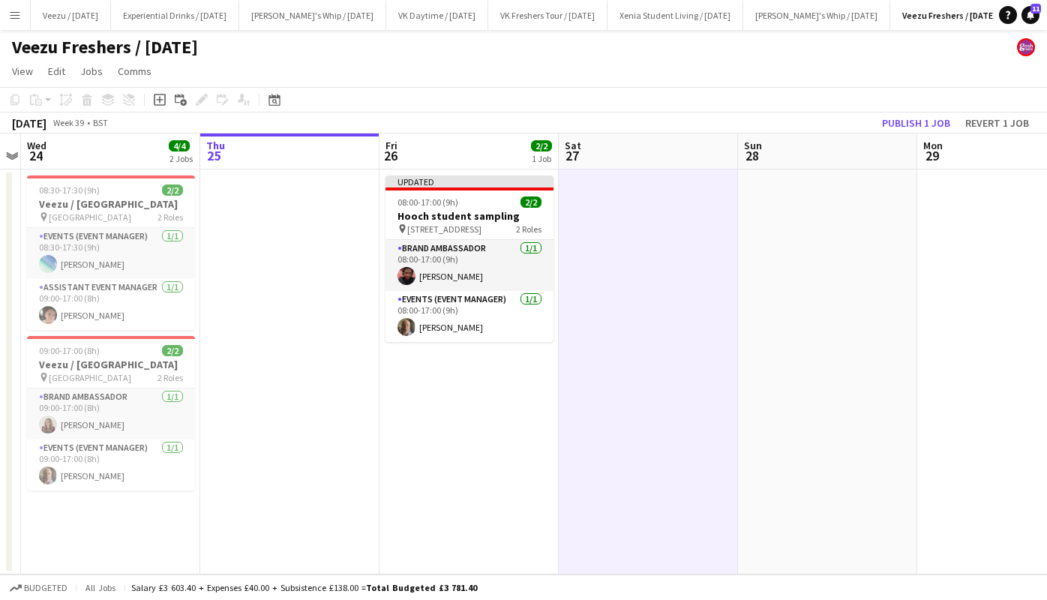
click at [162, 109] on div "Add job" at bounding box center [160, 100] width 18 height 18
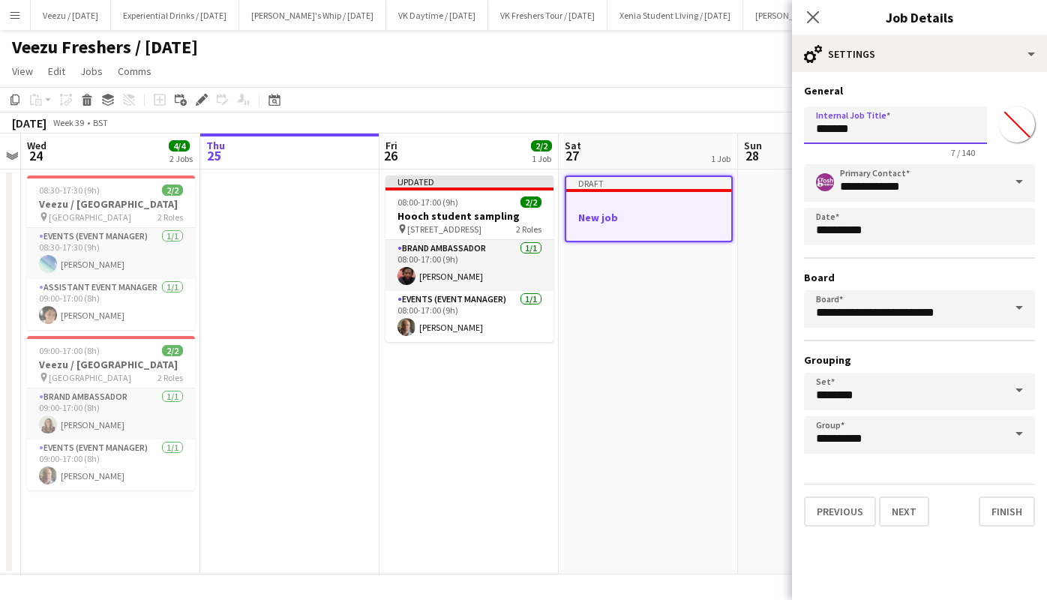
drag, startPoint x: 872, startPoint y: 130, endPoint x: 678, endPoint y: 102, distance: 196.3
click at [678, 102] on body "Menu Boards Boards Boards All jobs Status Workforce Workforce My Workforce Recr…" at bounding box center [523, 300] width 1047 height 600
type input "**********"
click at [924, 512] on button "Next" at bounding box center [904, 511] width 50 height 30
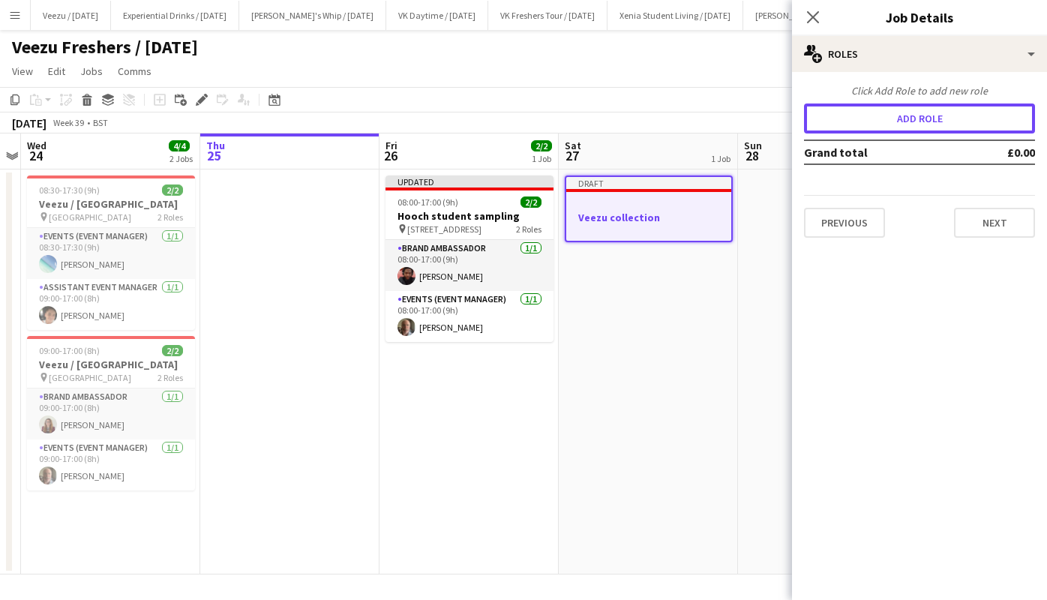
click at [927, 124] on button "Add role" at bounding box center [919, 118] width 231 height 30
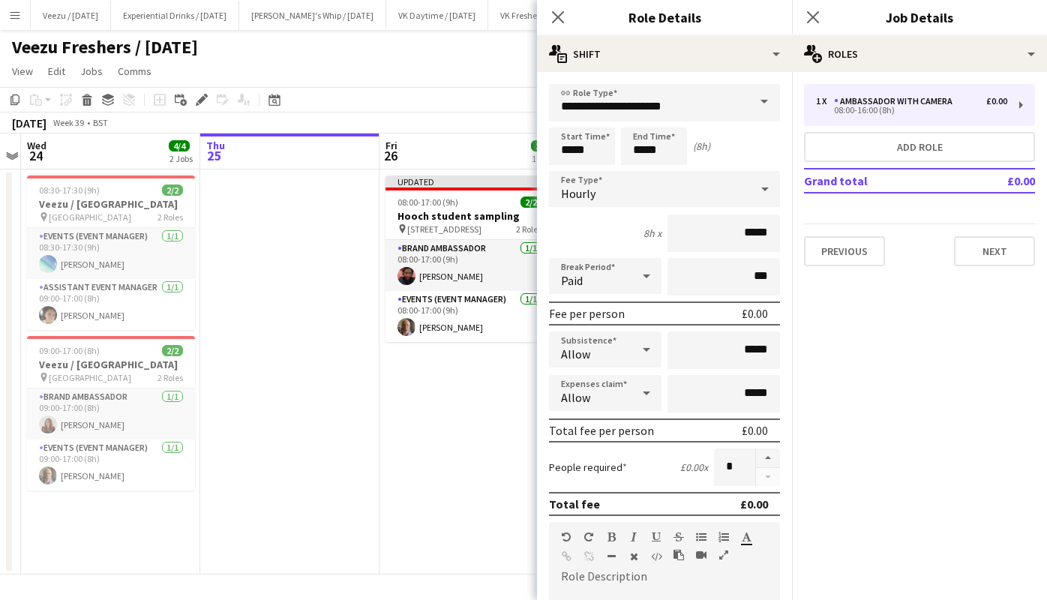
click at [748, 104] on span at bounding box center [763, 102] width 31 height 36
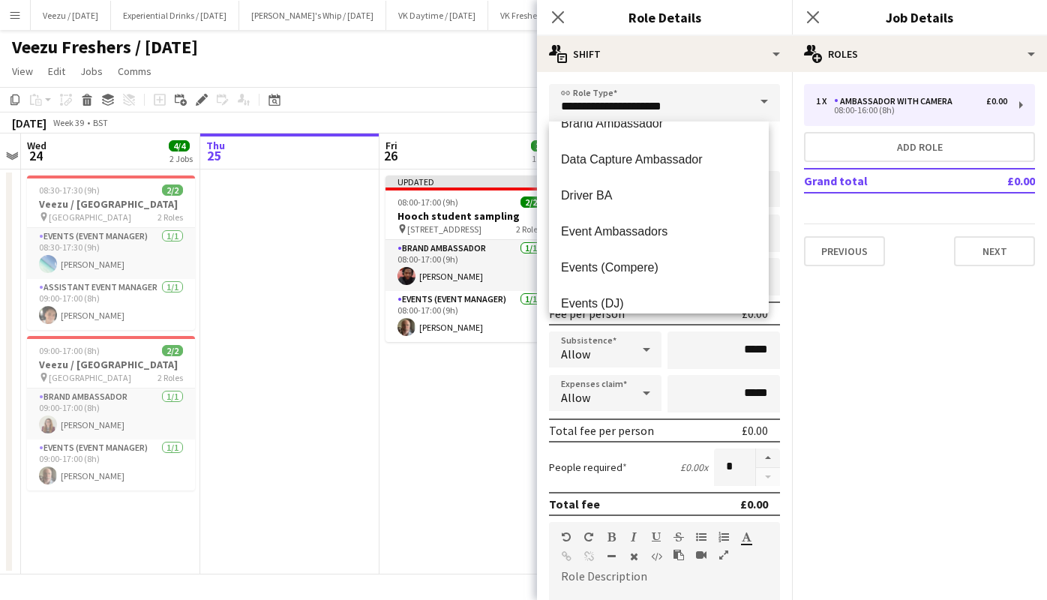
scroll to position [247, 0]
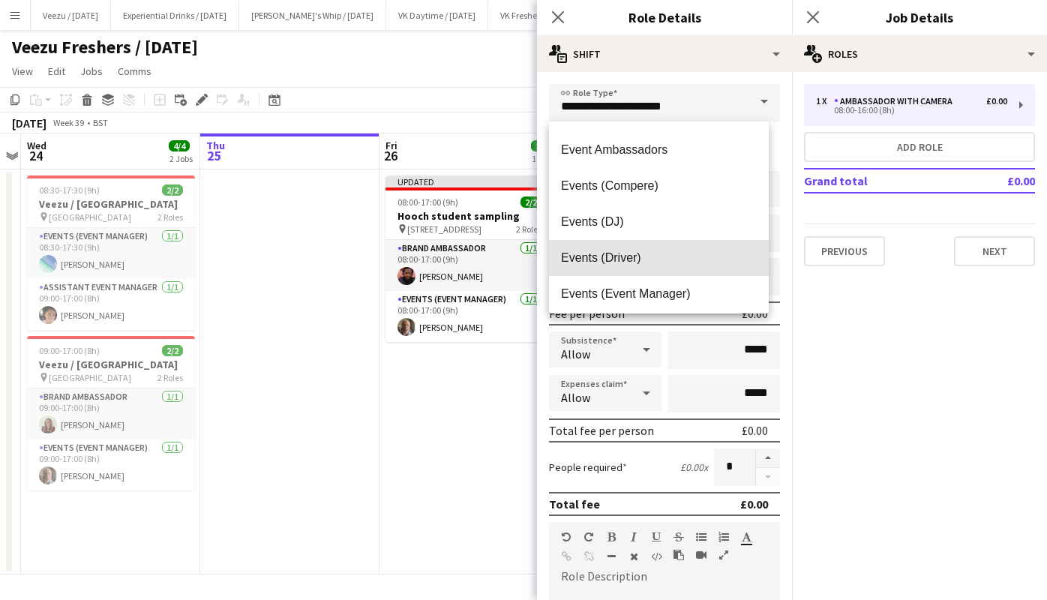
click at [667, 257] on span "Events (Driver)" at bounding box center [659, 257] width 196 height 14
type input "**********"
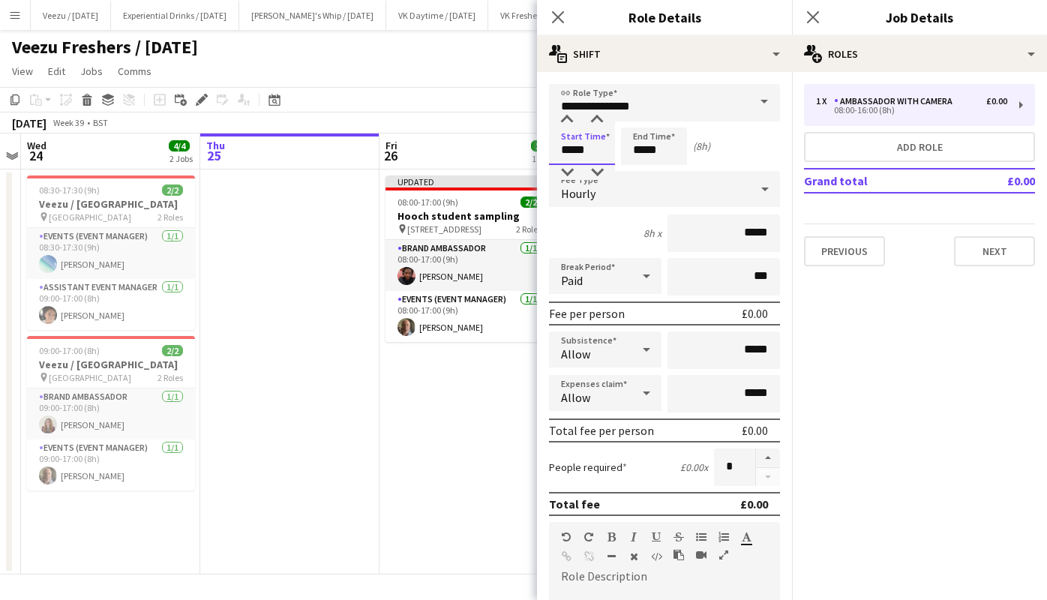
click at [571, 146] on input "*****" at bounding box center [582, 145] width 66 height 37
click at [569, 117] on div at bounding box center [567, 119] width 30 height 15
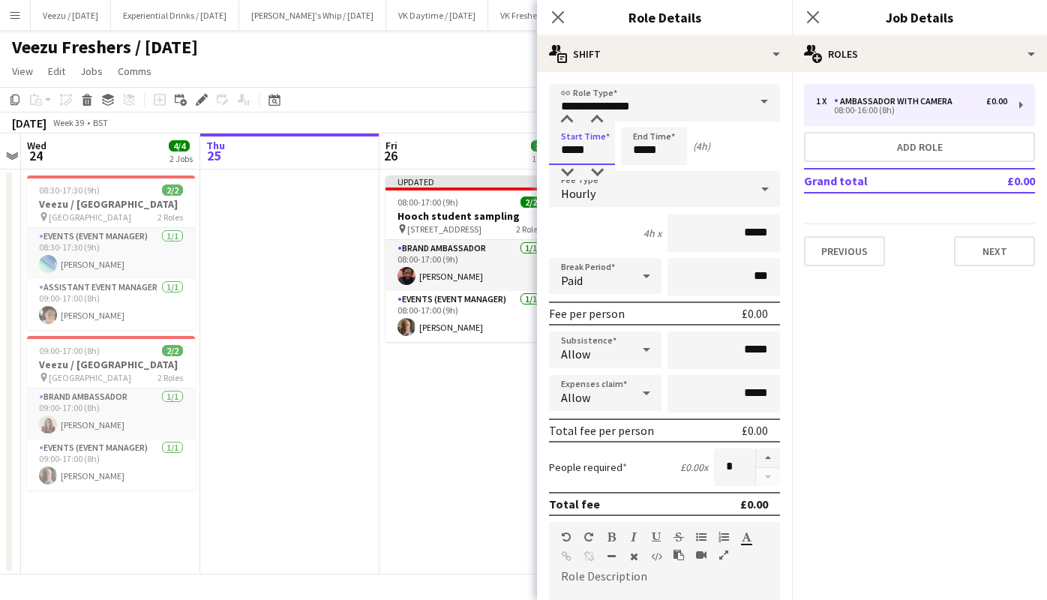
click at [569, 117] on div at bounding box center [567, 119] width 30 height 15
type input "*****"
click at [569, 117] on div at bounding box center [567, 119] width 30 height 15
click at [760, 184] on icon at bounding box center [765, 189] width 18 height 30
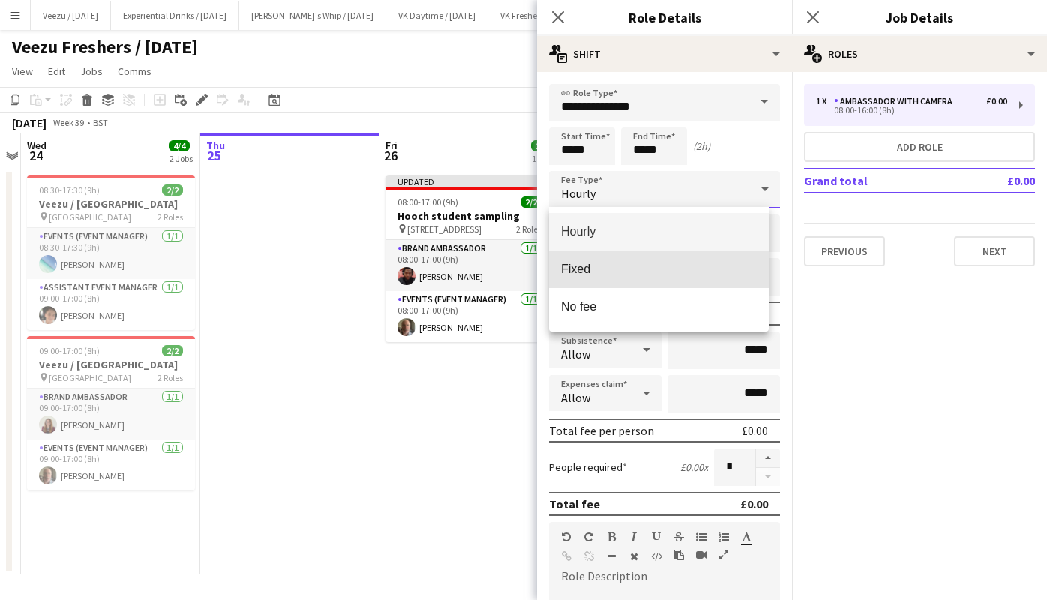
click at [704, 258] on mat-option "Fixed" at bounding box center [659, 268] width 220 height 37
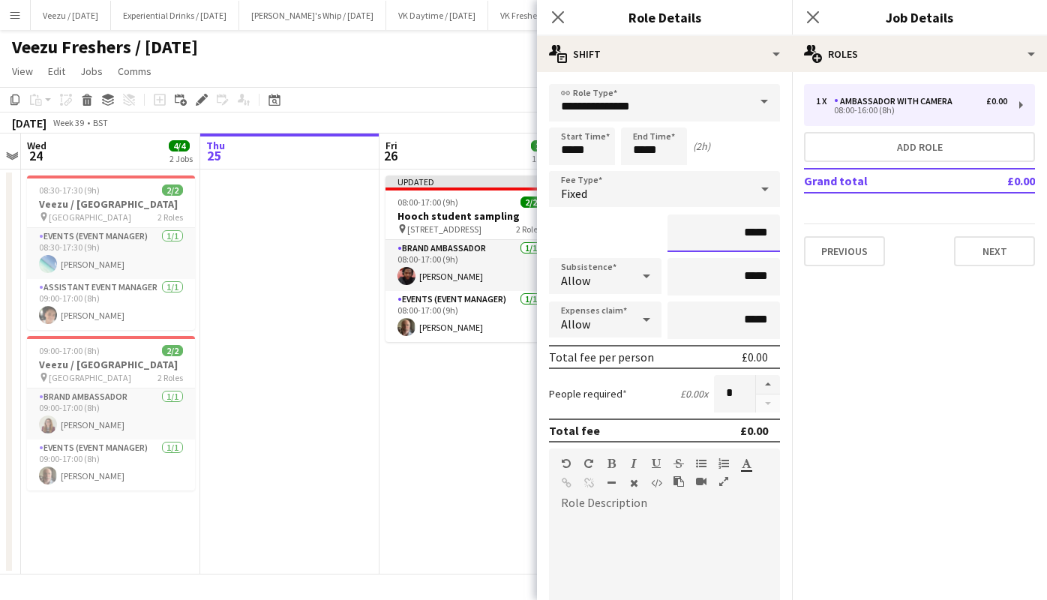
click at [736, 229] on input "*****" at bounding box center [723, 232] width 112 height 37
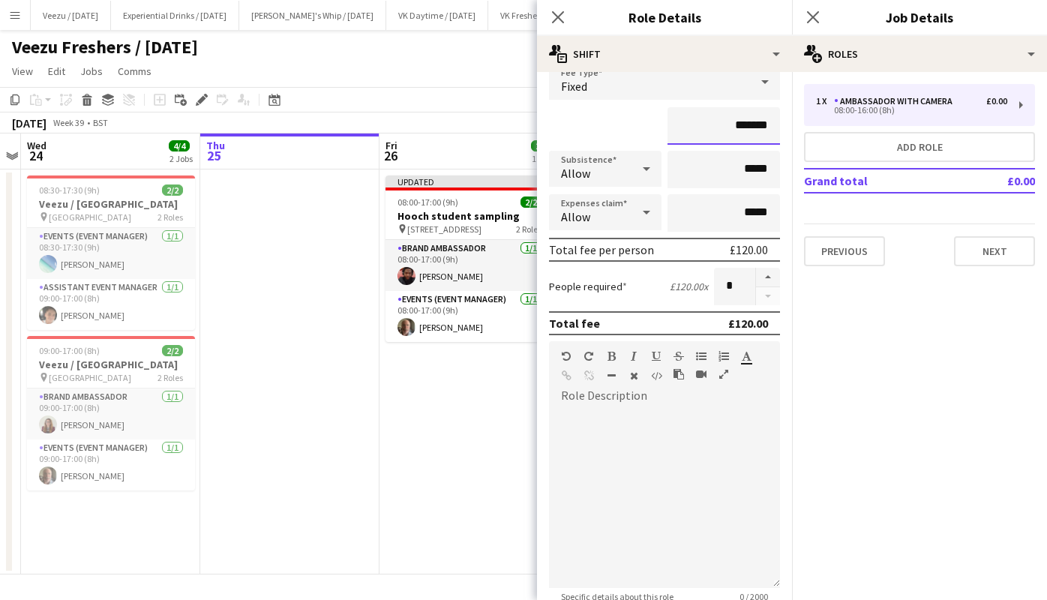
type input "*******"
click at [617, 427] on div at bounding box center [664, 498] width 231 height 180
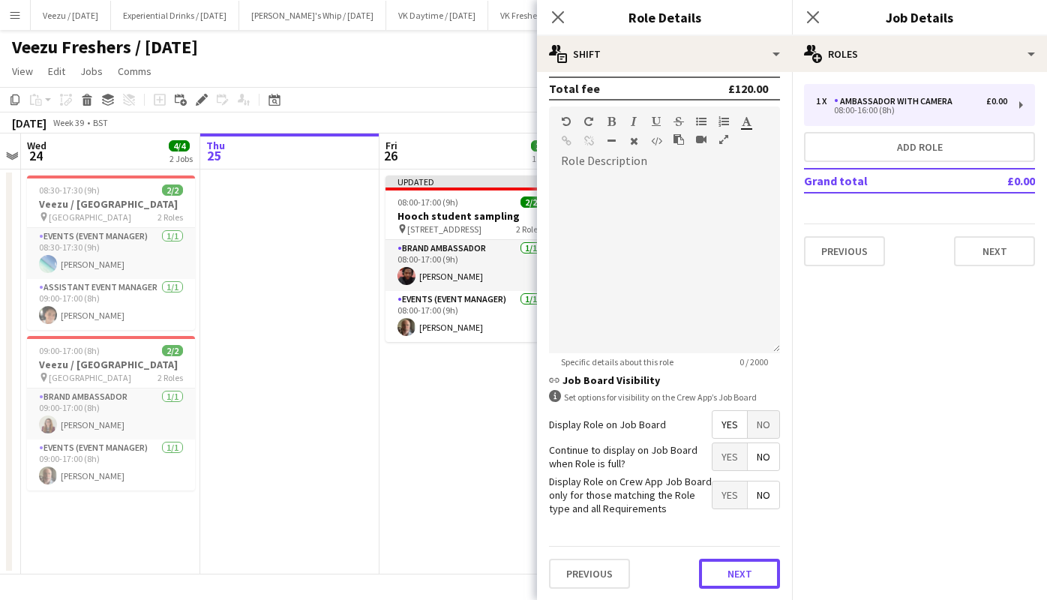
click at [725, 570] on button "Next" at bounding box center [739, 574] width 81 height 30
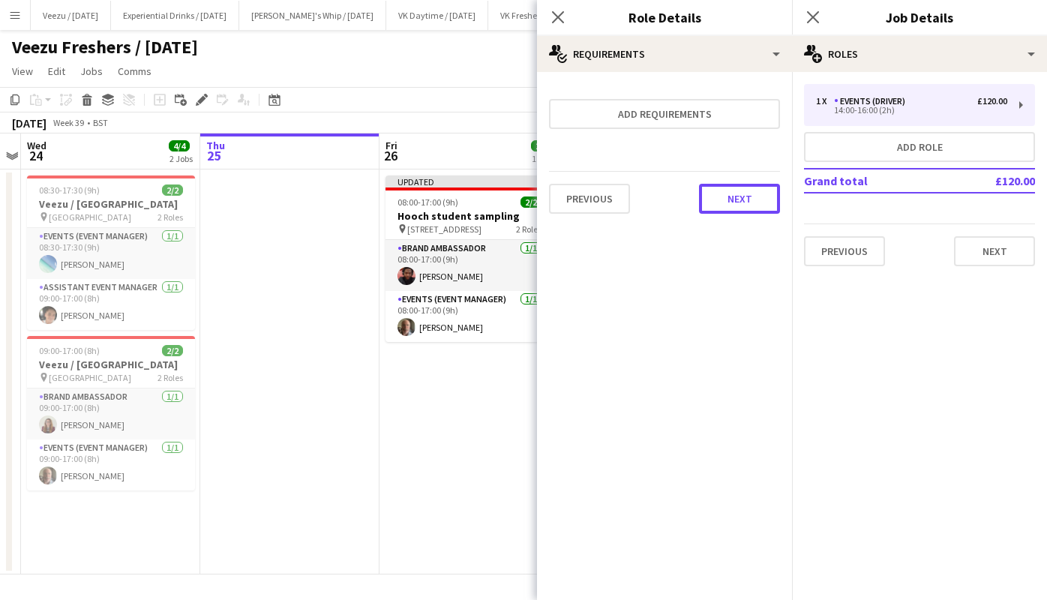
click at [748, 195] on button "Next" at bounding box center [739, 199] width 81 height 30
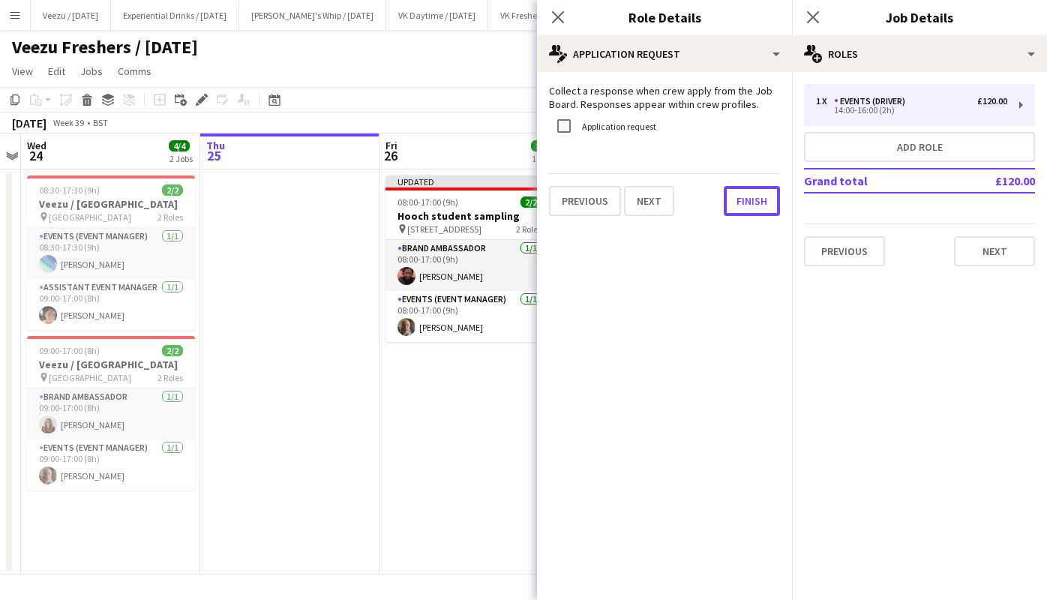
click at [748, 195] on button "Finish" at bounding box center [752, 201] width 56 height 30
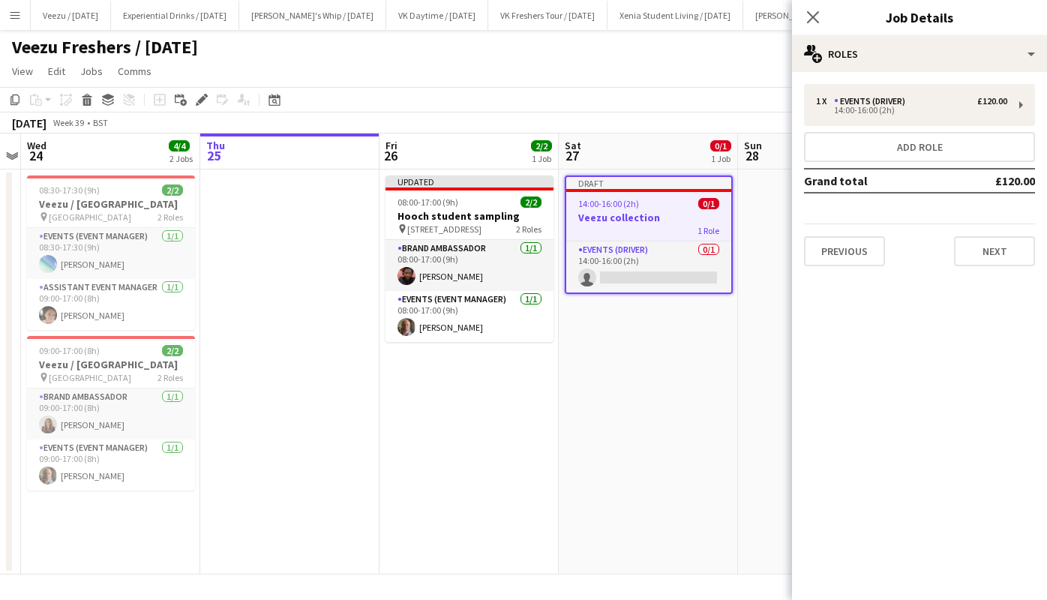
click at [652, 280] on app-card-role "Events (Driver) 0/1 14:00-16:00 (2h) single-neutral-actions" at bounding box center [648, 266] width 165 height 51
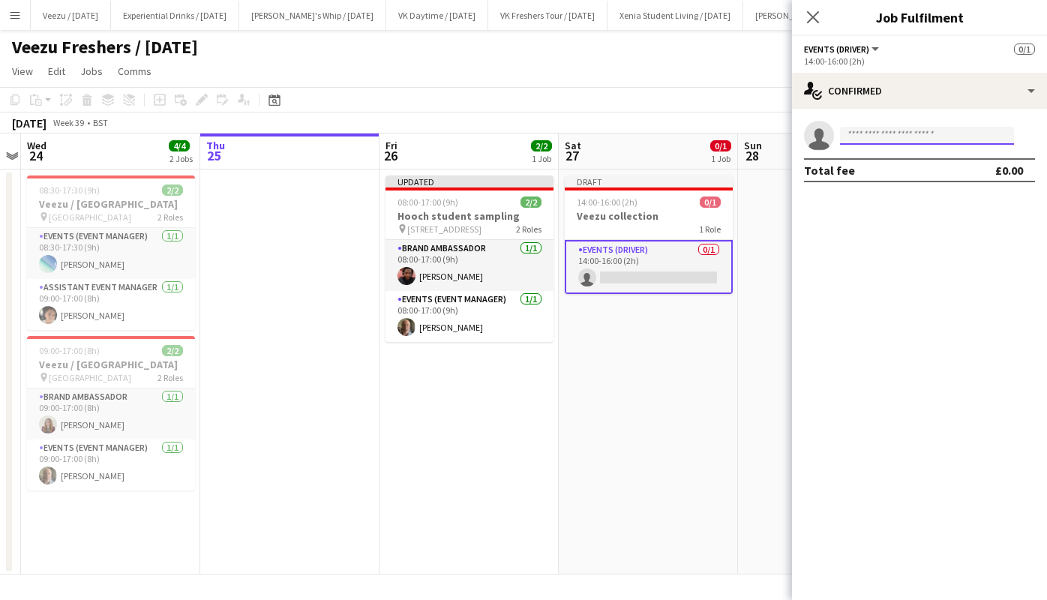
click at [868, 136] on input at bounding box center [927, 136] width 174 height 18
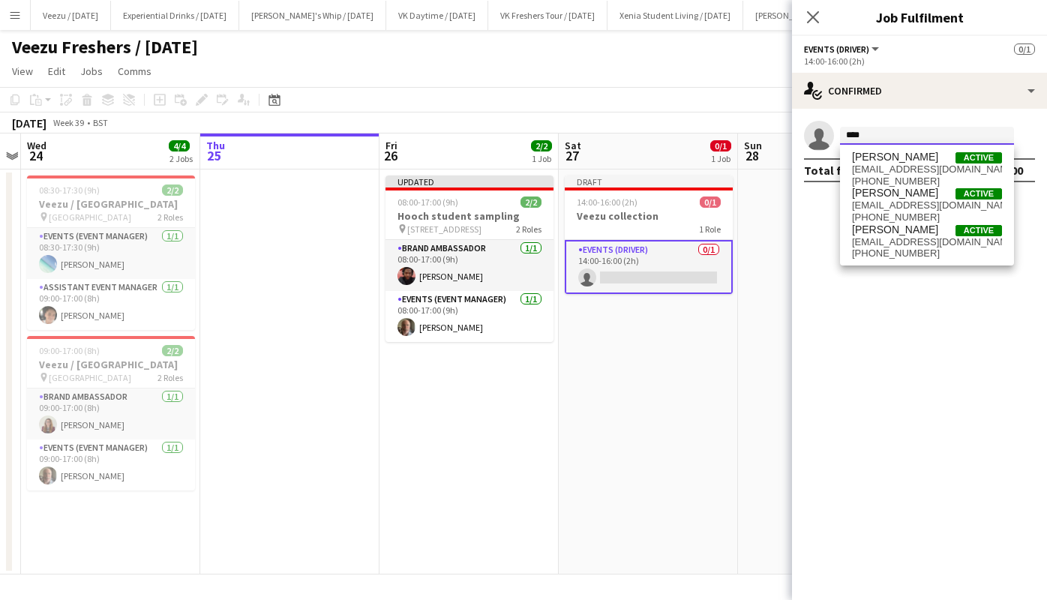
type input "****"
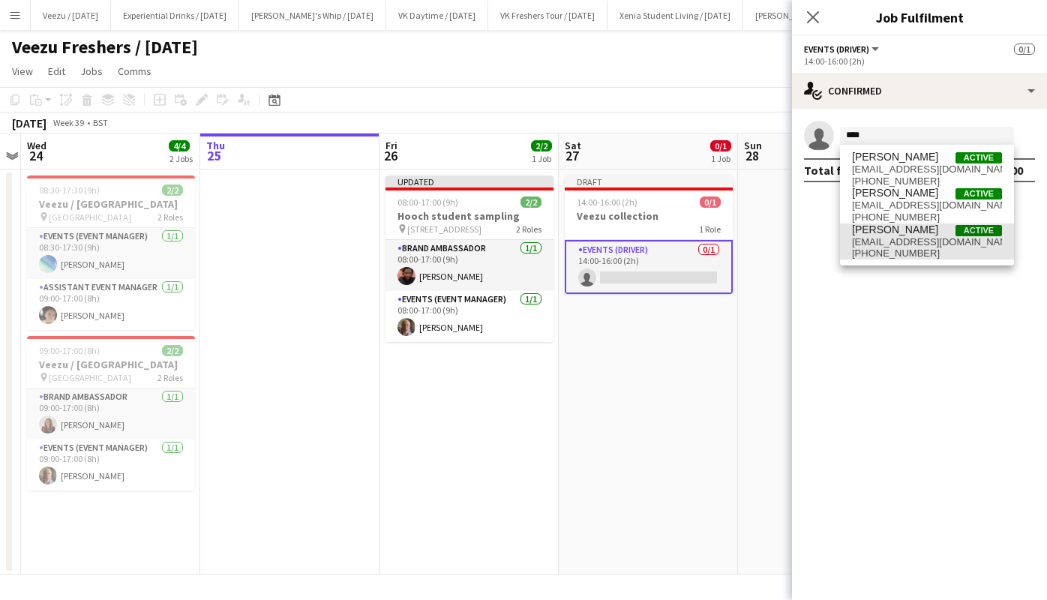
click at [938, 230] on span "Duncan Strafford Active" at bounding box center [927, 229] width 150 height 13
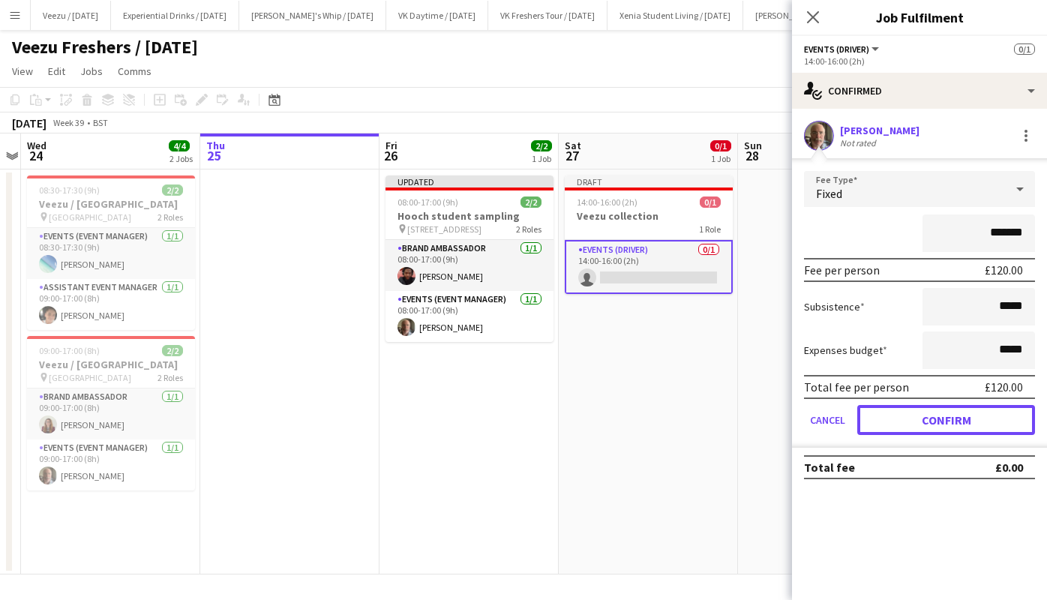
click at [966, 406] on button "Confirm" at bounding box center [946, 420] width 178 height 30
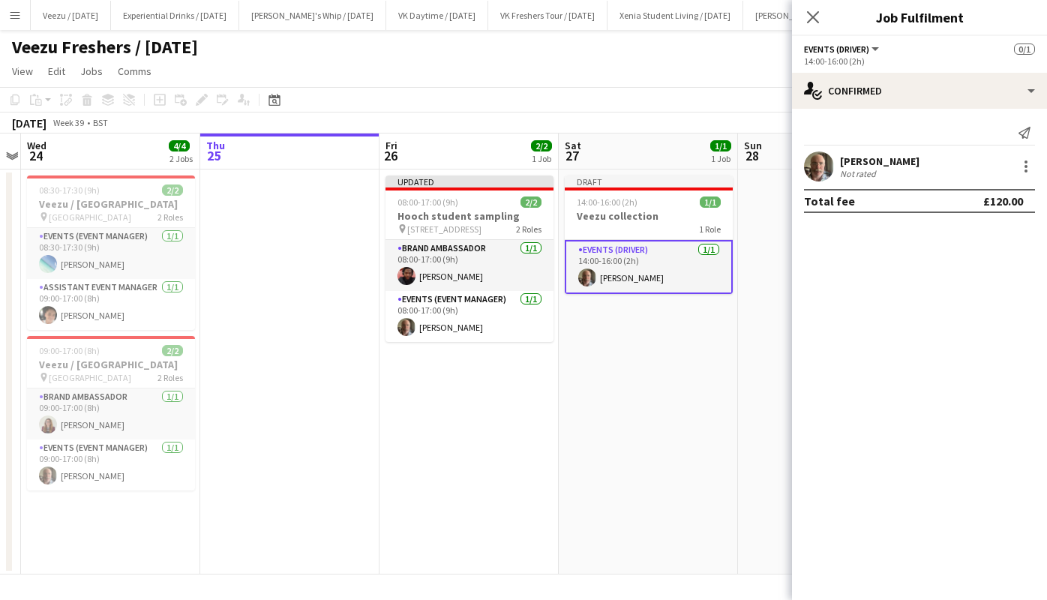
click at [821, 16] on app-icon "Close pop-in" at bounding box center [813, 17] width 18 height 18
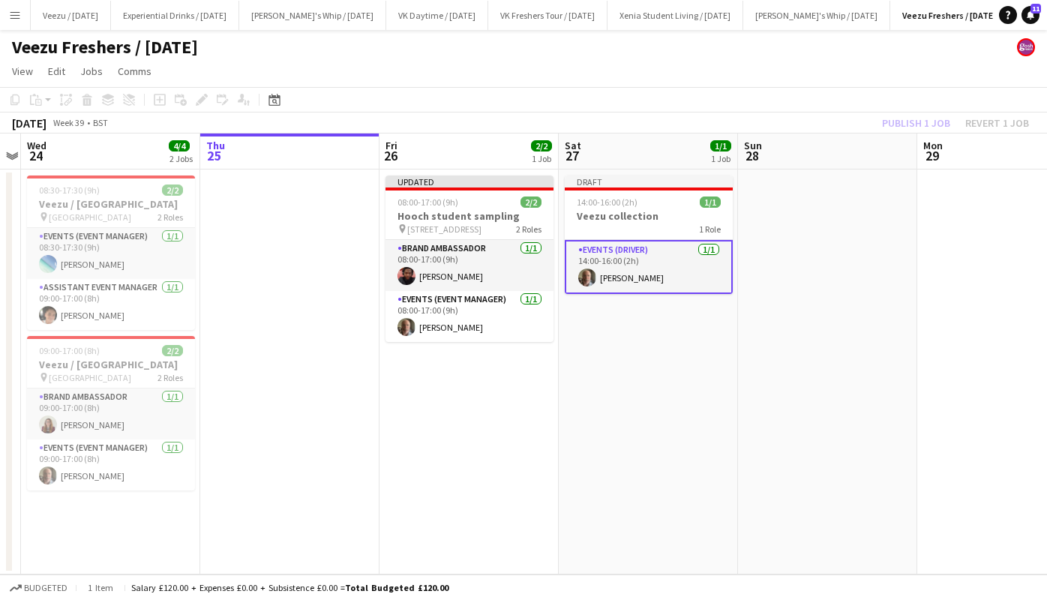
click at [904, 85] on app-page-menu "View Day view expanded Day view collapsed Month view Date picker Jump to today …" at bounding box center [523, 72] width 1047 height 28
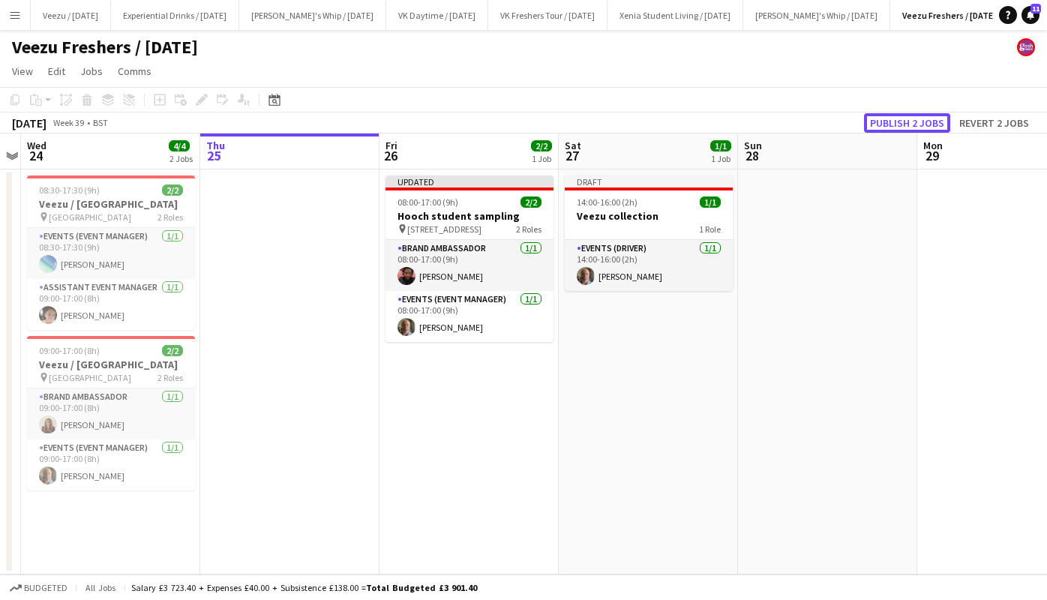
click at [919, 127] on button "Publish 2 jobs" at bounding box center [907, 122] width 86 height 19
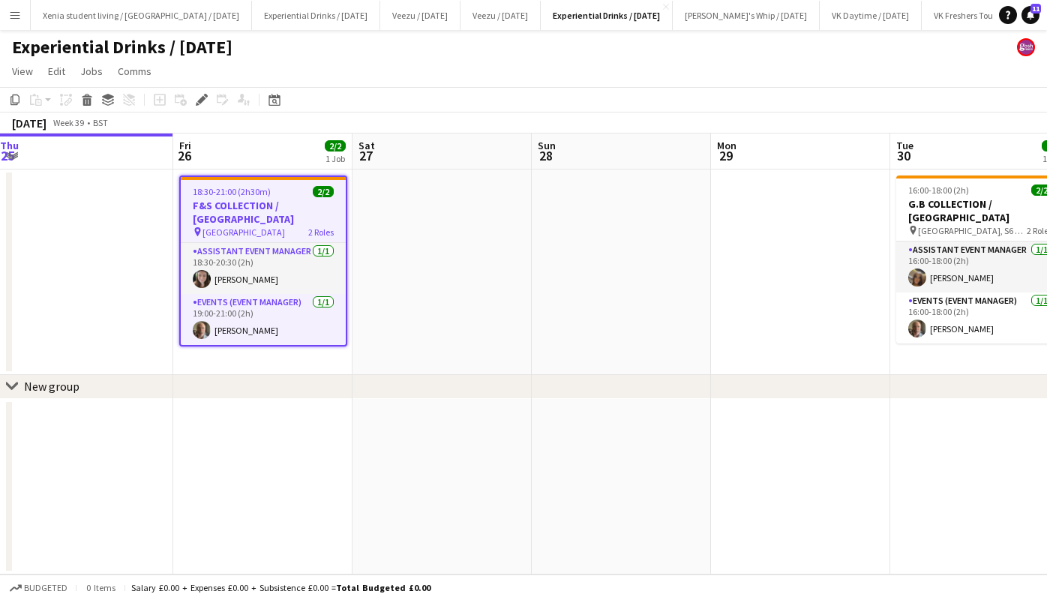
scroll to position [0, 361]
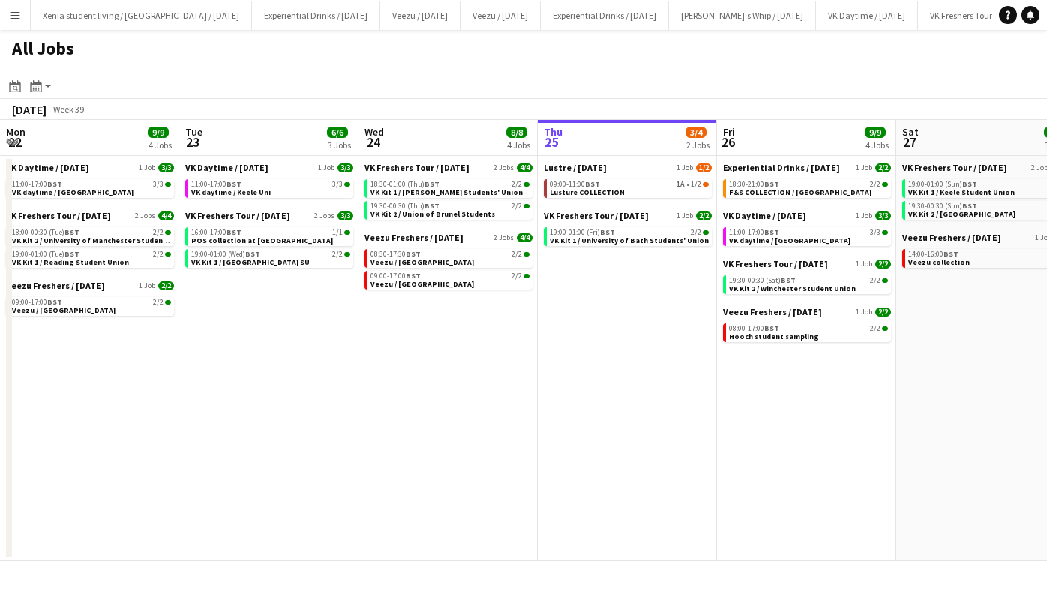
scroll to position [0, 358]
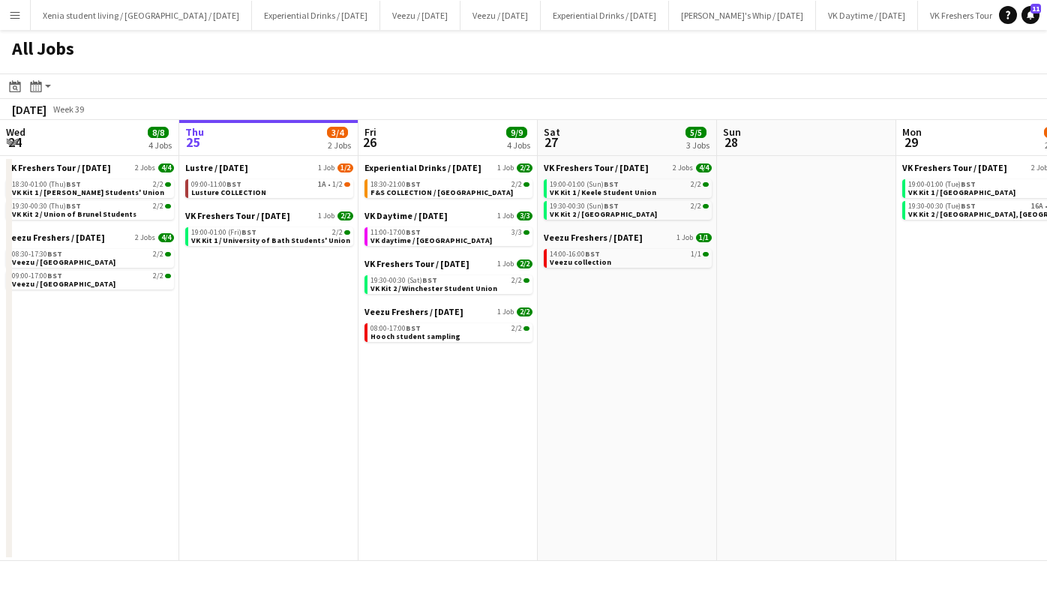
click at [463, 335] on link "08:00-17:00 BST 2/2 Hooch student sampling" at bounding box center [449, 331] width 159 height 17
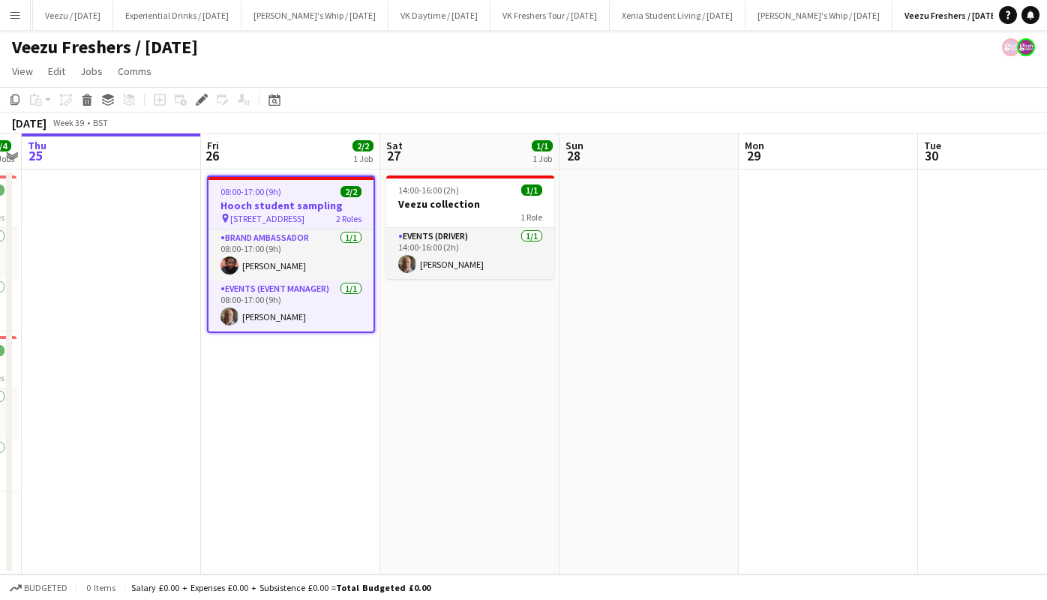
scroll to position [0, 430]
click at [288, 199] on h3 "Hooch student sampling" at bounding box center [290, 205] width 165 height 13
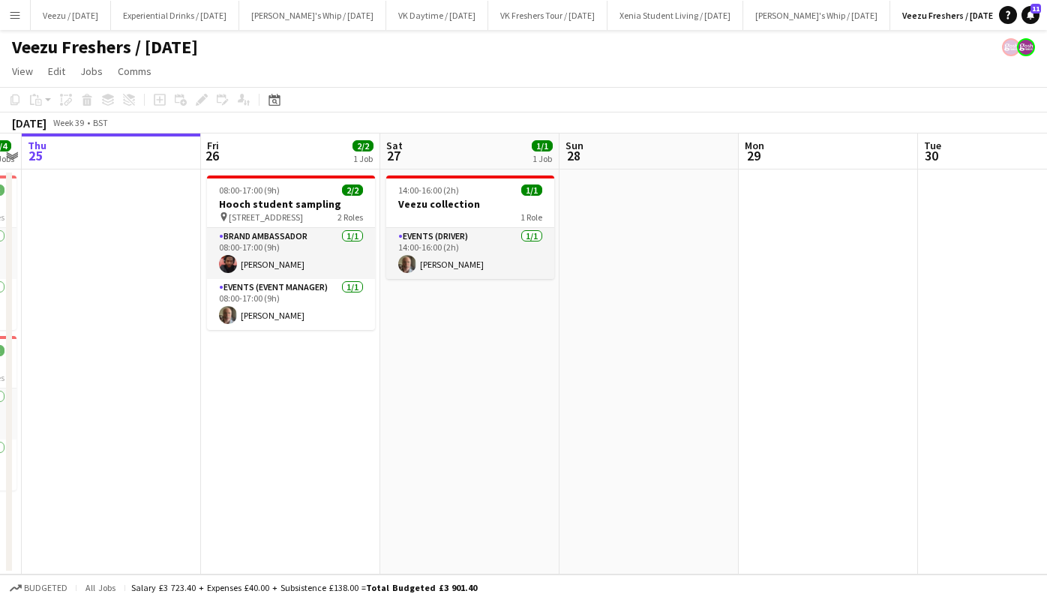
click at [288, 199] on h3 "Hooch student sampling" at bounding box center [291, 203] width 168 height 13
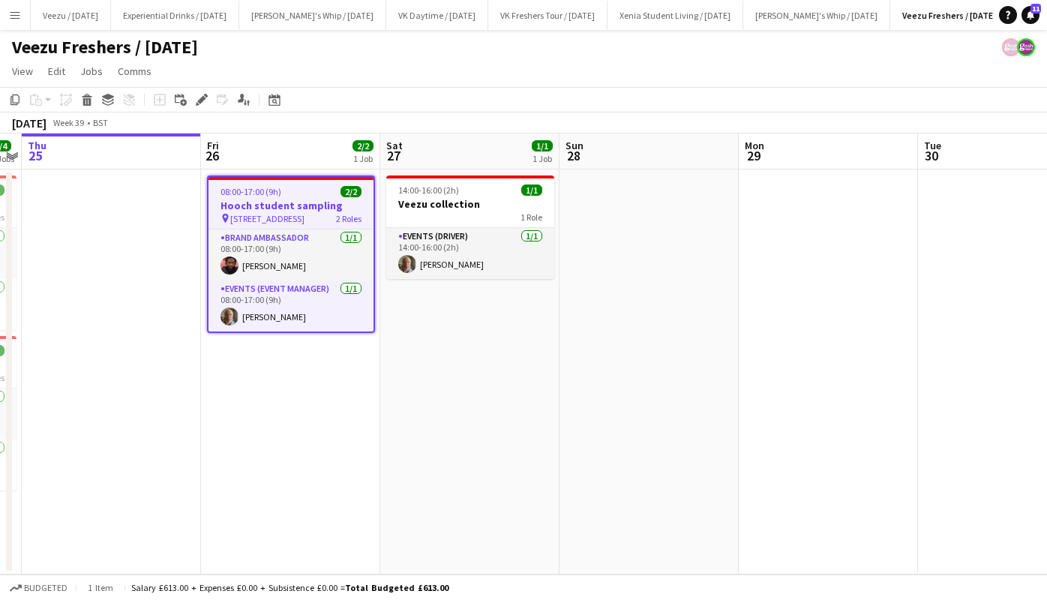
click at [535, 367] on app-date-cell "14:00-16:00 (2h) 1/1 Veezu collection 1 Role Events (Driver) [DATE] 14:00-16:00…" at bounding box center [469, 371] width 179 height 405
